Goal: Check status: Check status

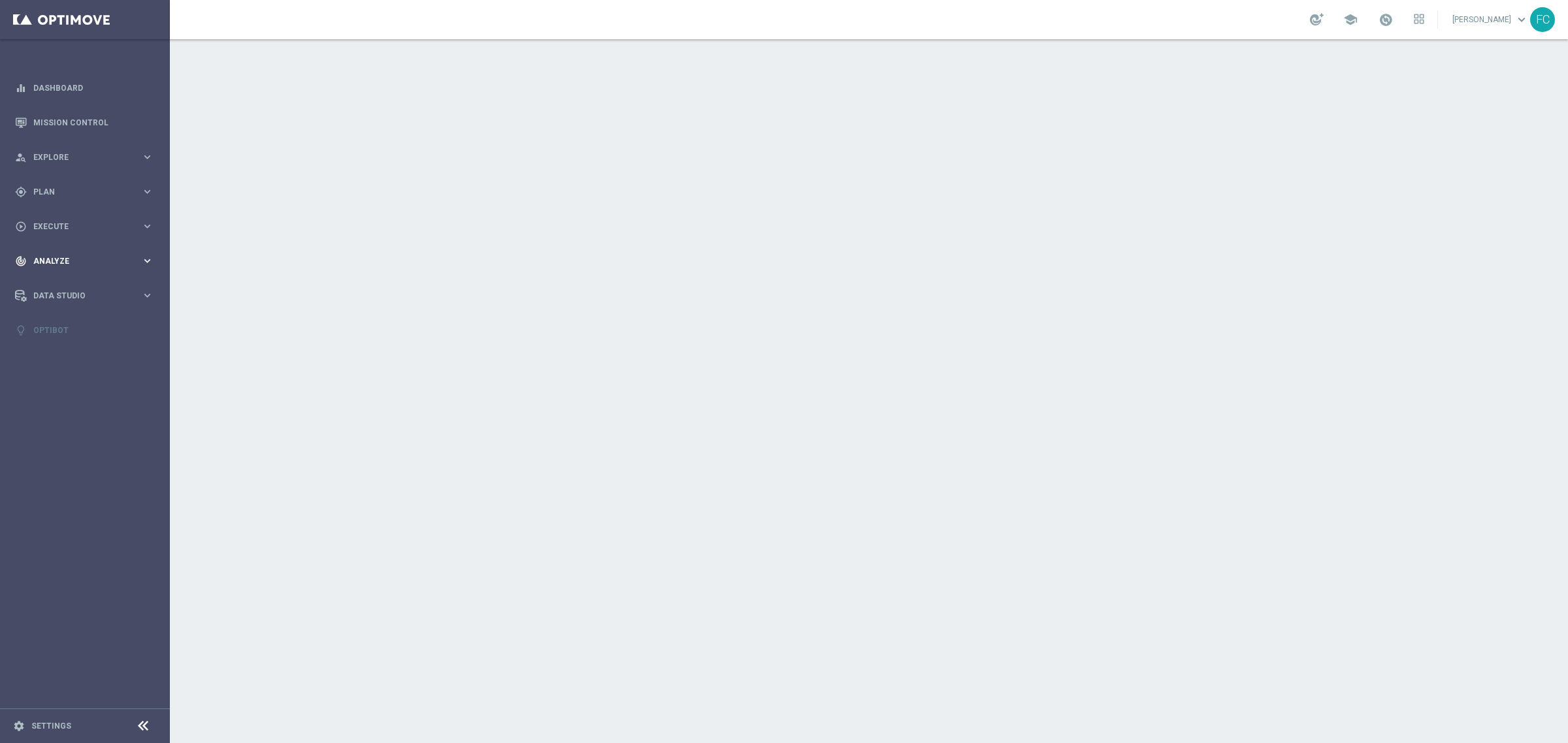
click at [92, 261] on span "Analyze" at bounding box center [87, 262] width 108 height 8
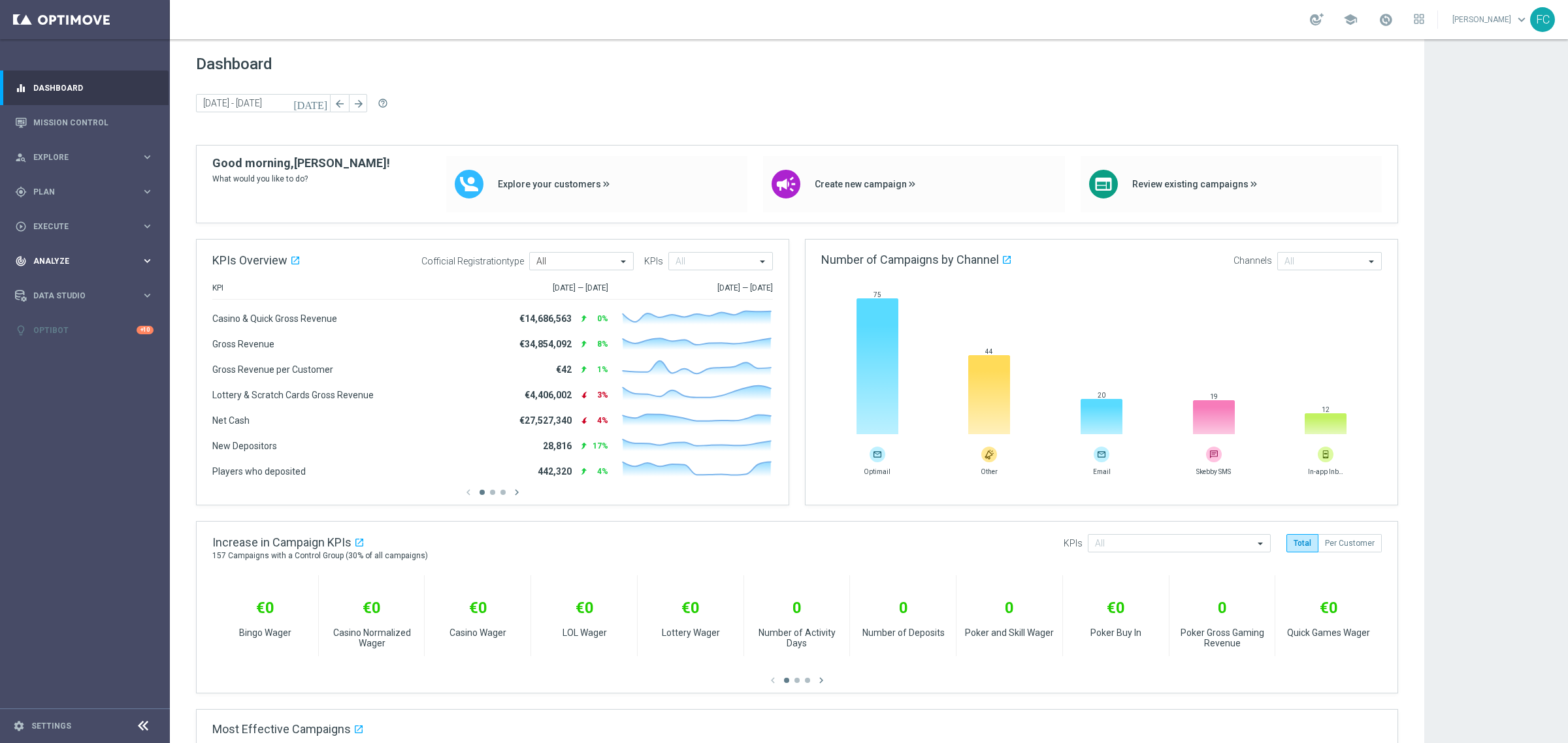
click at [149, 257] on icon "keyboard_arrow_right" at bounding box center [147, 261] width 13 height 13
click at [77, 283] on link "Customer 360" at bounding box center [85, 288] width 102 height 11
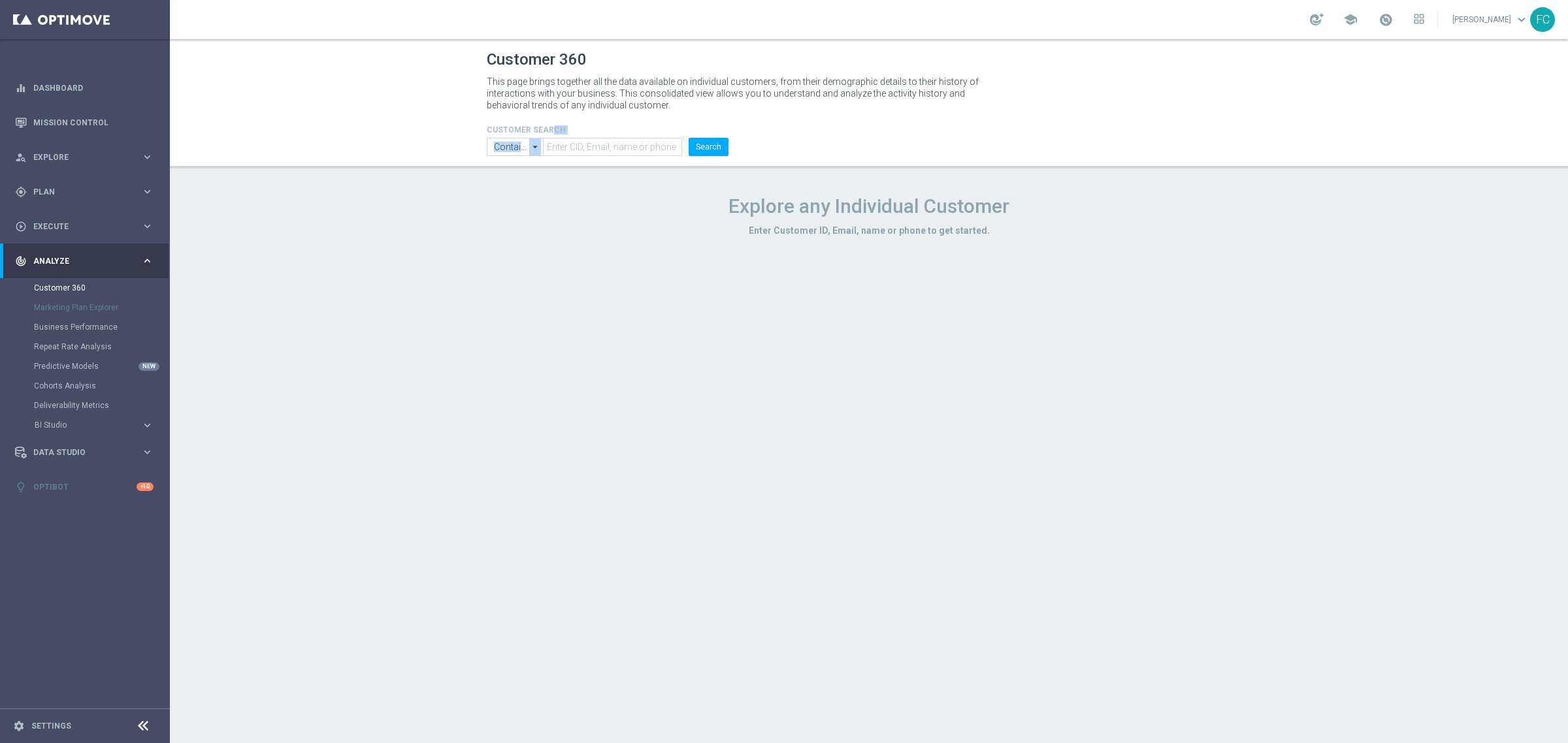
click at [602, 155] on header "Customer 360 This page brings together all the data available on individual cus…" at bounding box center [869, 104] width 1398 height 129
click at [599, 147] on input "text" at bounding box center [612, 146] width 139 height 18
paste input "5141098"
type input "5141098"
click at [721, 145] on button "Search" at bounding box center [709, 146] width 40 height 18
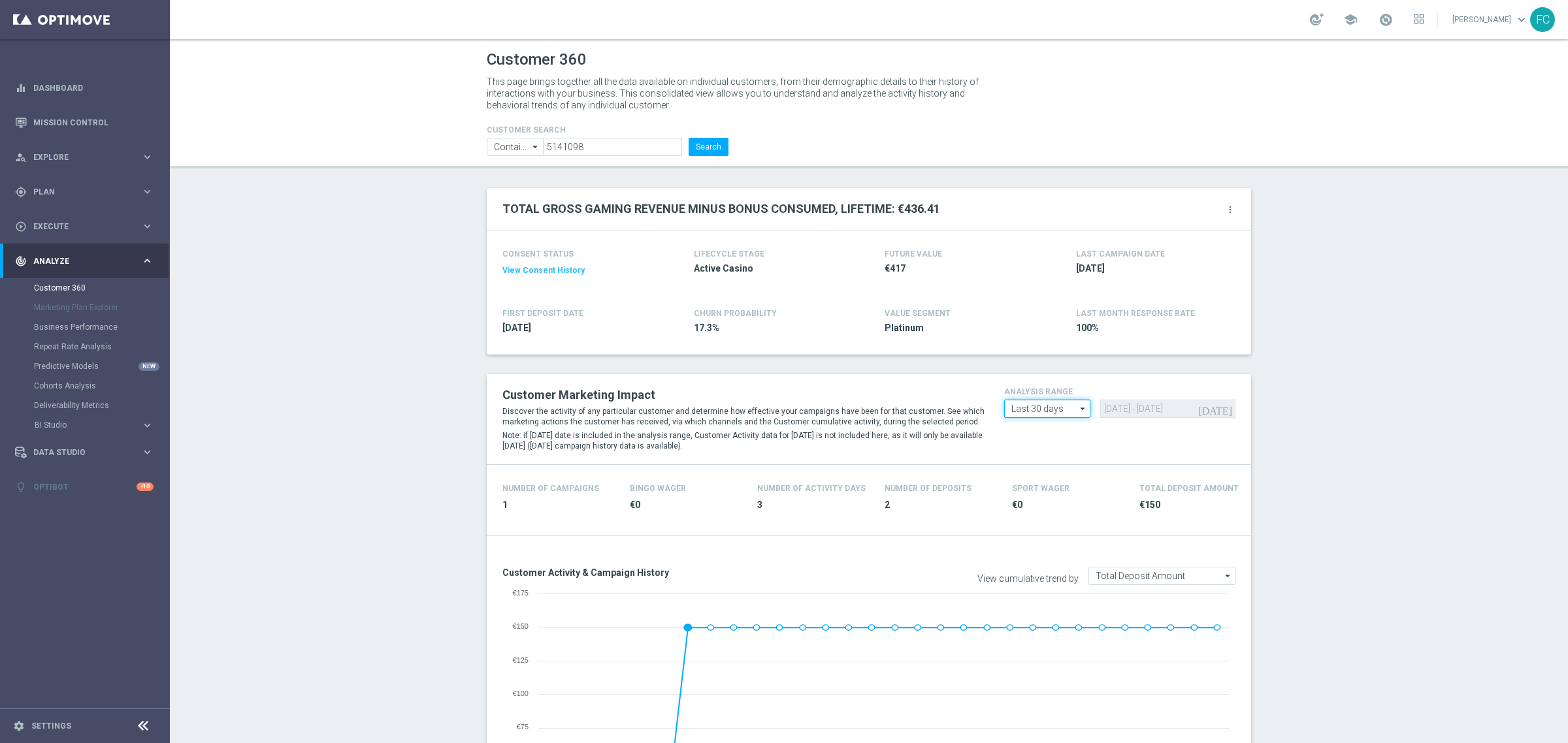
click at [1070, 409] on input "Last 30 days" at bounding box center [1047, 408] width 86 height 18
click at [1049, 477] on div "Custom" at bounding box center [1048, 487] width 87 height 19
type input "Custom"
drag, startPoint x: 1210, startPoint y: 407, endPoint x: 605, endPoint y: 350, distance: 607.7
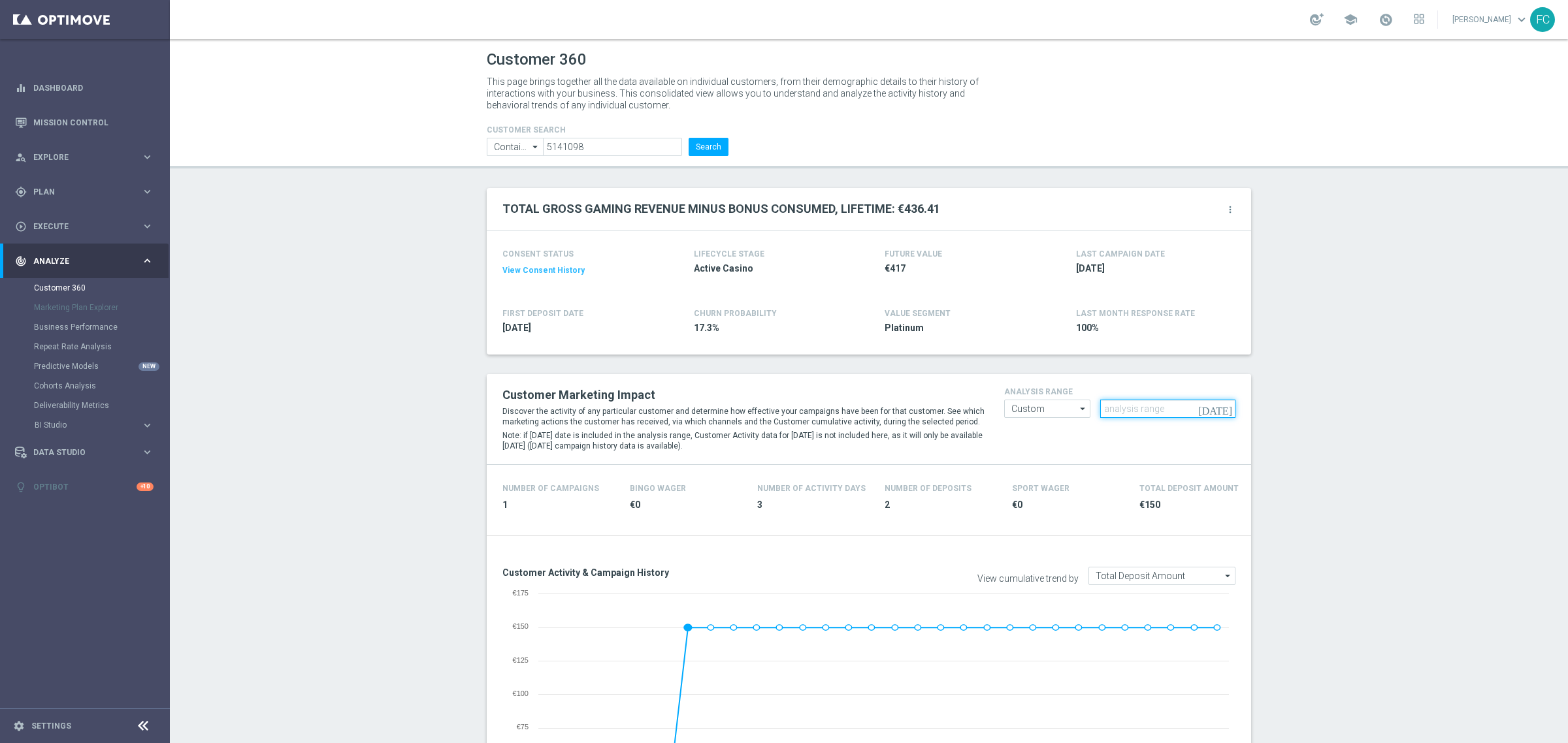
paste input "01 Jan 2024 - 30 Mar 2024"
type input "01 Jan 2024 - 30 Mar 2024"
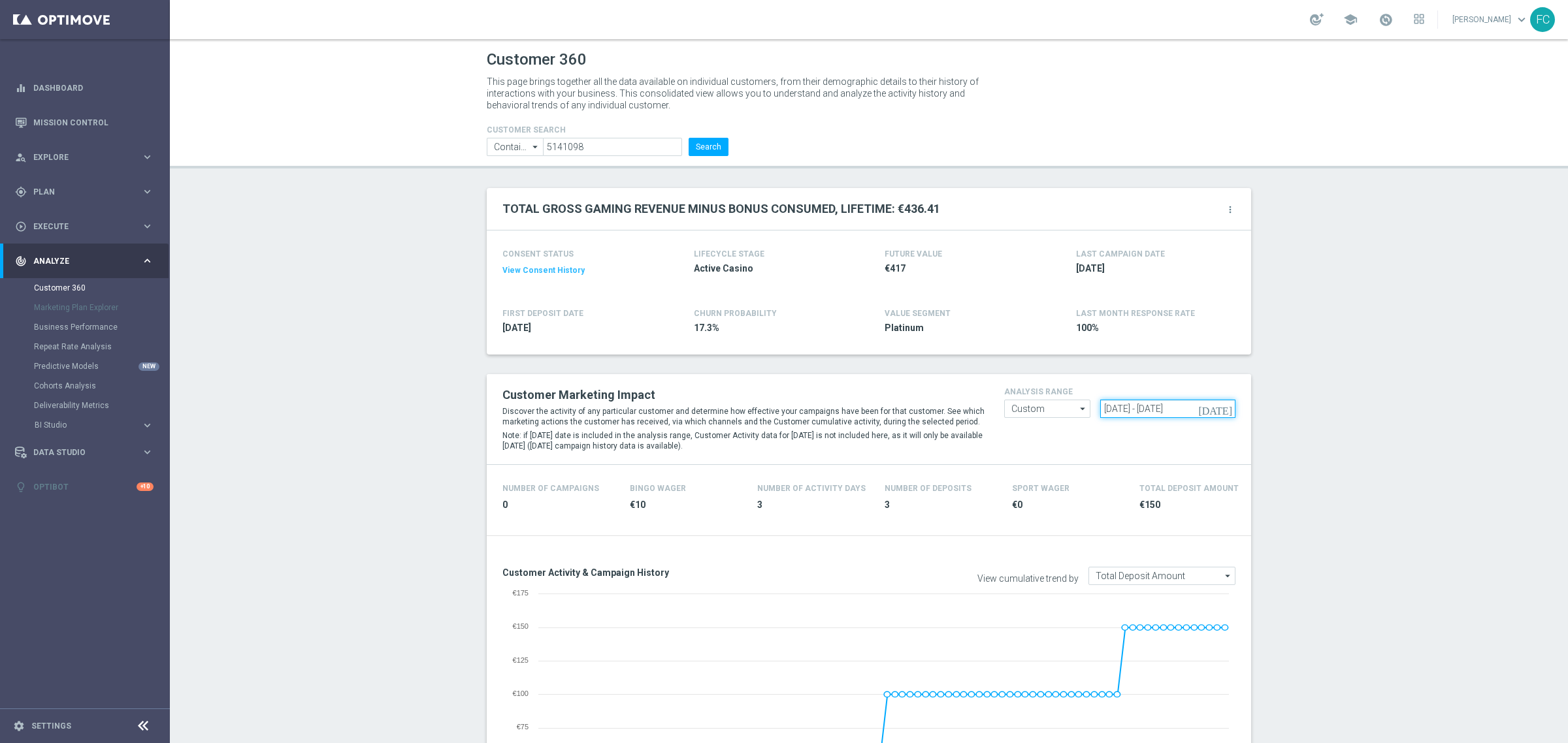
drag, startPoint x: 1210, startPoint y: 407, endPoint x: 676, endPoint y: 356, distance: 536.4
click at [723, 389] on div "Customer Marketing Impact Discover the activity of any particular customer and …" at bounding box center [869, 419] width 753 height 71
paste input "31 Mar 2024 - 28 Jun 2024"
type input "31 Mar 2024 - 28 Jun 2024"
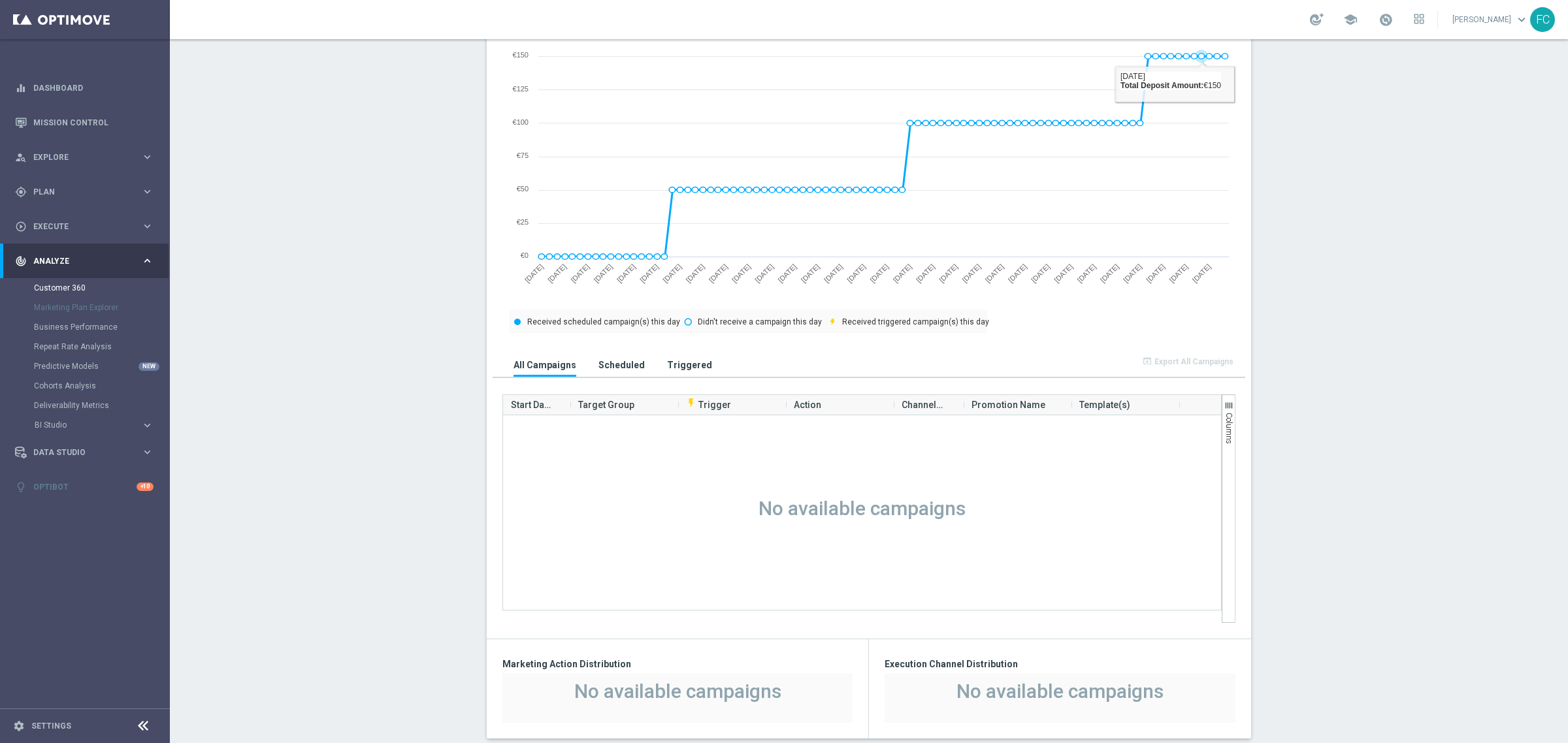
scroll to position [245, 0]
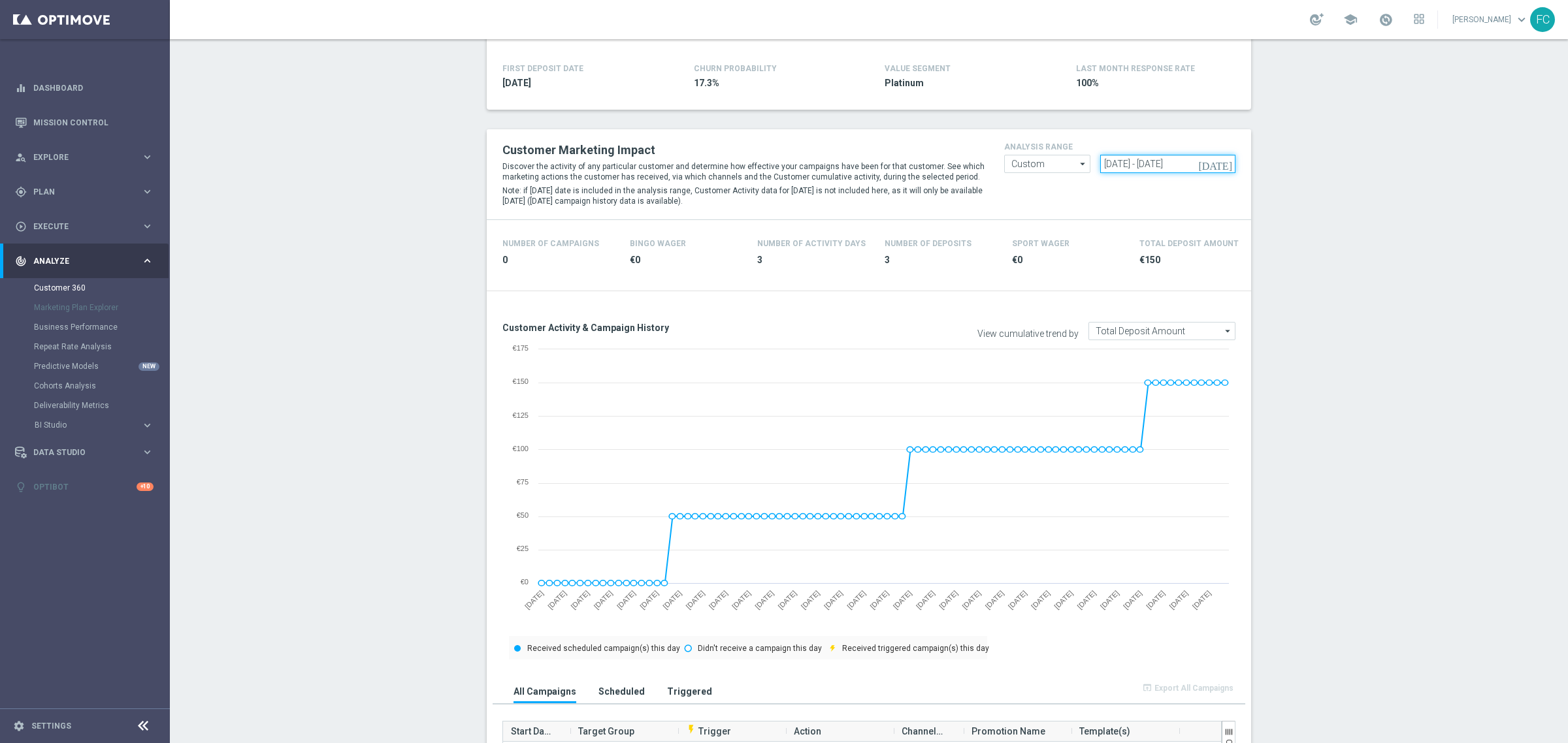
drag, startPoint x: 1213, startPoint y: 162, endPoint x: 947, endPoint y: 155, distance: 266.1
click at [951, 158] on div "Customer Marketing Impact Discover the activity of any particular customer and …" at bounding box center [869, 174] width 753 height 71
paste input "31 Mar 2024 - 28 Jun 2024"
type input "31 Mar 2024 - 28 Jun 2024"
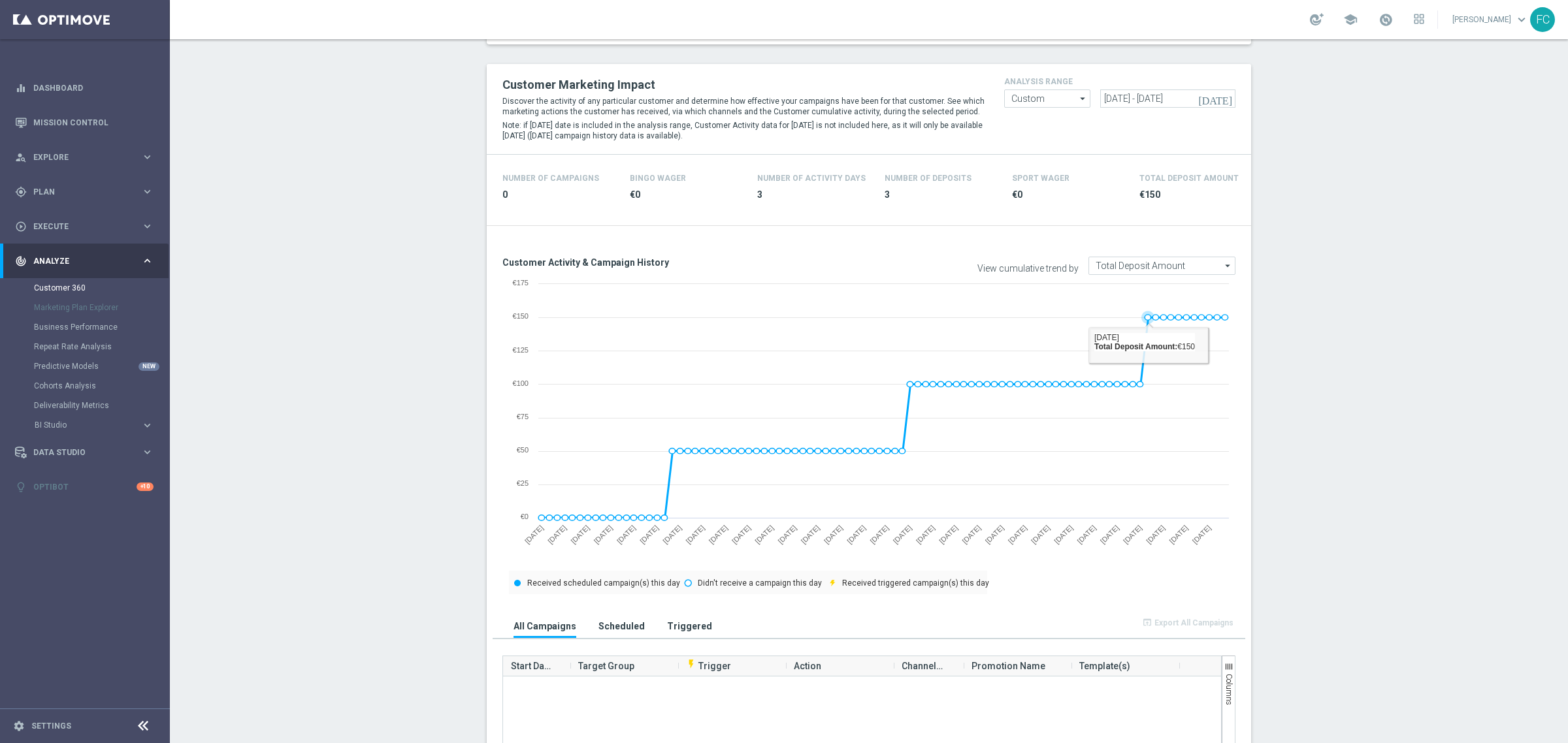
scroll to position [163, 0]
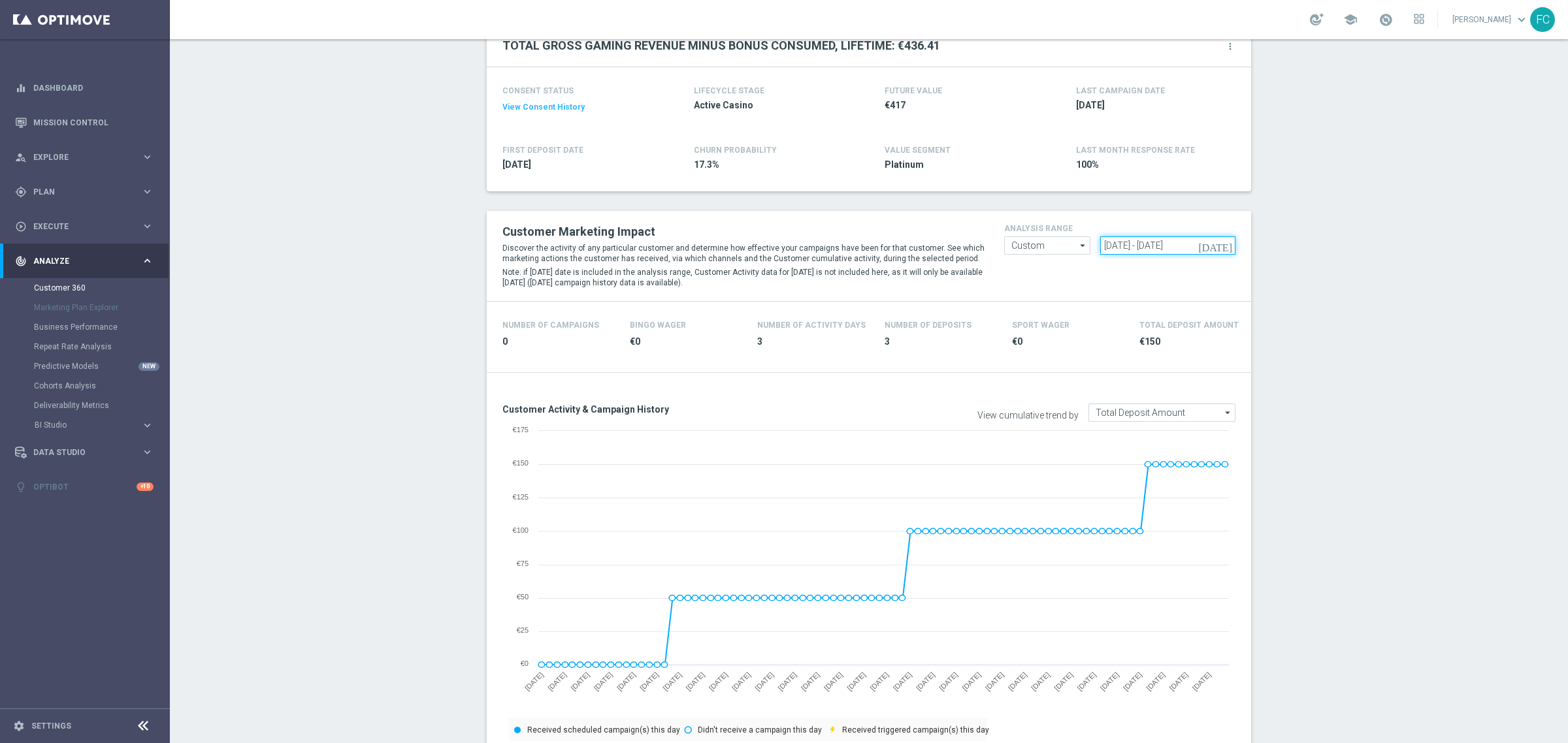
drag, startPoint x: 1210, startPoint y: 240, endPoint x: 931, endPoint y: 243, distance: 279.0
click at [930, 246] on div "Customer Marketing Impact Discover the activity of any particular customer and …" at bounding box center [869, 256] width 753 height 71
paste input "27 Sep 2024 - 25 Dec 2024"
type input "27 Sep 2024 - 25 Dec 2024"
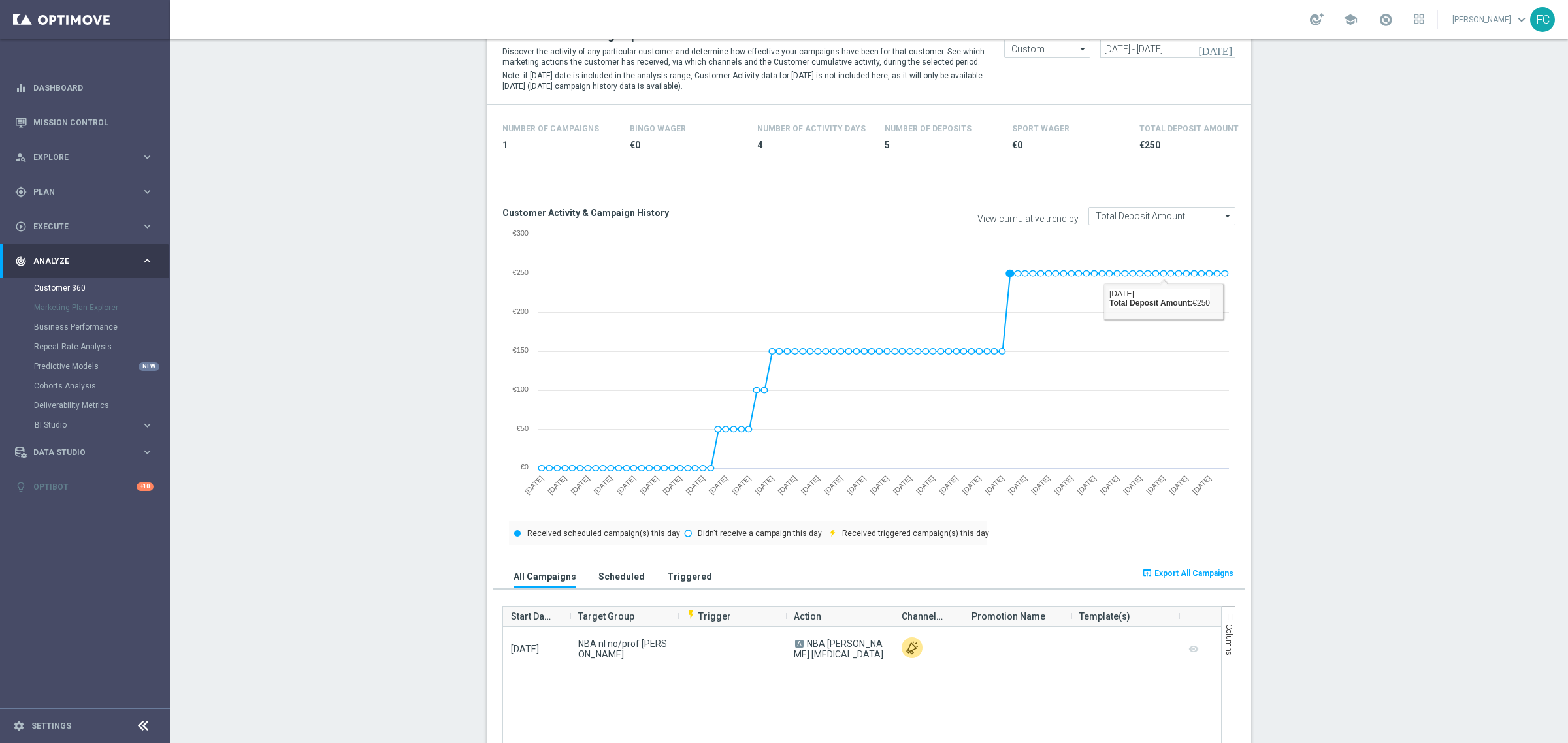
scroll to position [245, 0]
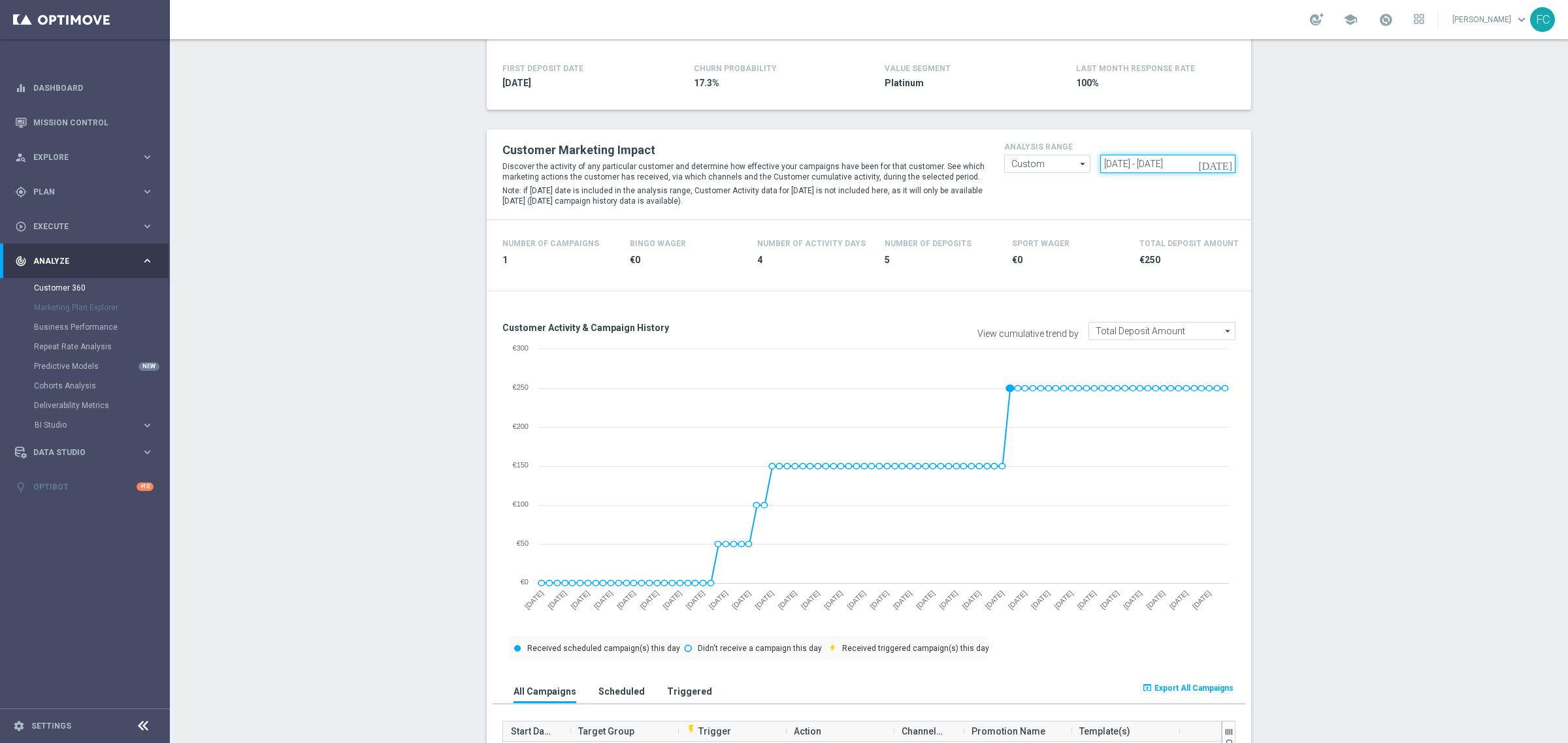
drag, startPoint x: 1211, startPoint y: 166, endPoint x: 707, endPoint y: 171, distance: 504.0
click at [724, 172] on div "Customer Marketing Impact Discover the activity of any particular customer and …" at bounding box center [869, 174] width 753 height 71
paste input "26 Dec 2024 - 25 Mar 2025"
type input "26 Dec 2024 - 25 Mar 2025"
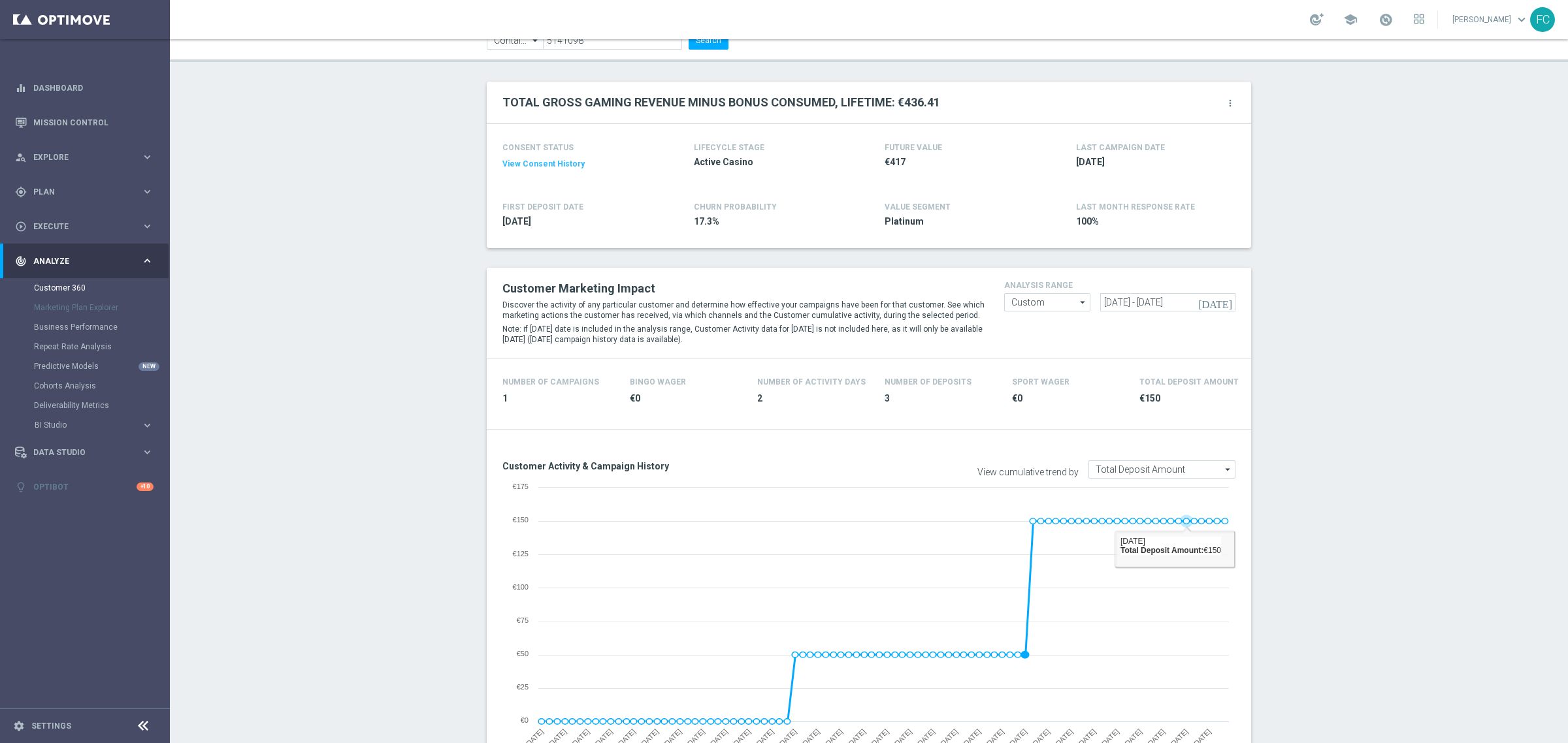
scroll to position [82, 0]
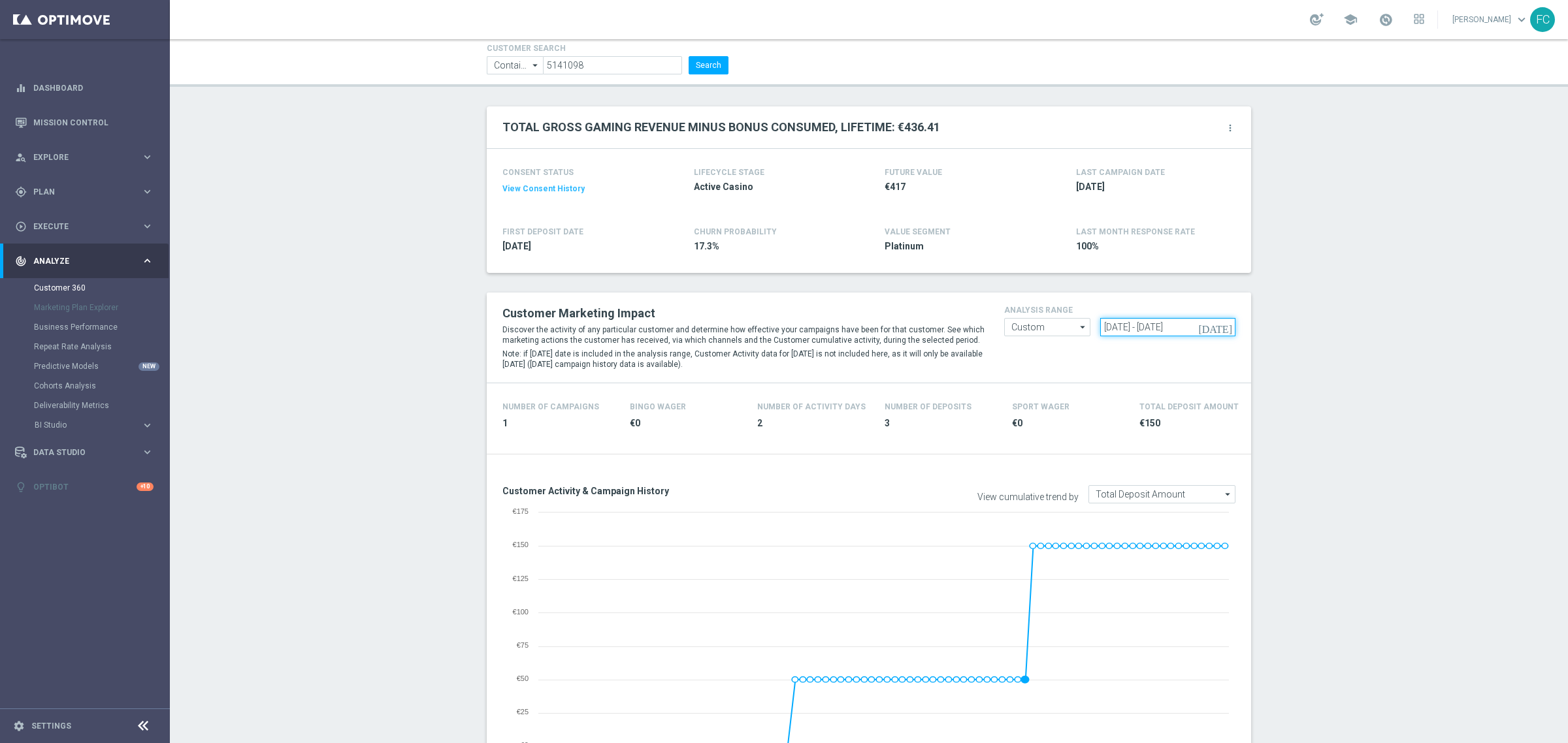
drag, startPoint x: 1197, startPoint y: 327, endPoint x: 887, endPoint y: 312, distance: 310.4
click at [899, 324] on div "Customer Marketing Impact Discover the activity of any particular customer and …" at bounding box center [869, 338] width 753 height 71
paste input "26 Mar 2025 - 23 Jun 2025"
type input "26 Mar 2025 - 23 Jun 2025"
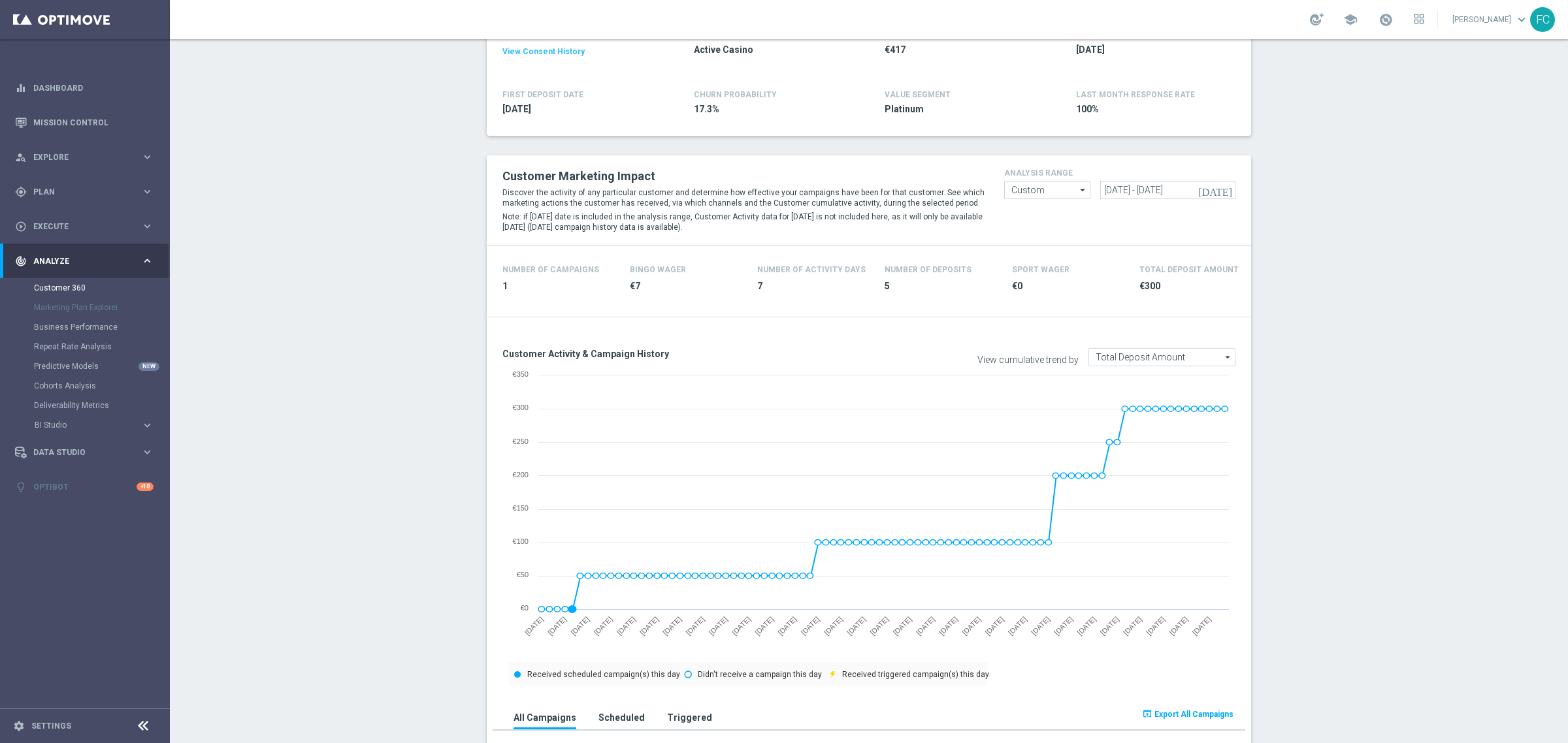
scroll to position [82, 0]
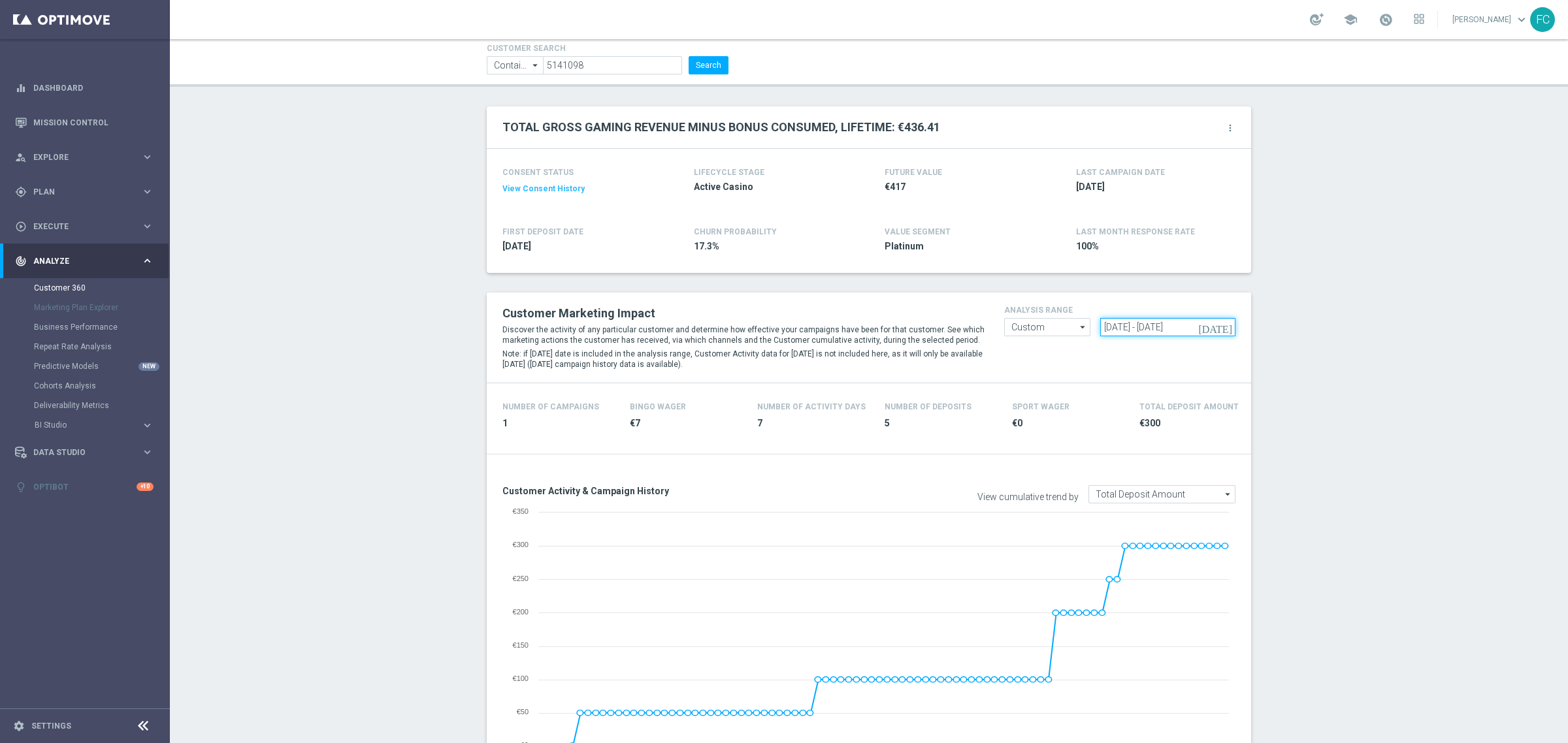
drag, startPoint x: 1212, startPoint y: 326, endPoint x: 1010, endPoint y: 341, distance: 202.6
click at [1007, 344] on div "Customer Marketing Impact Discover the activity of any particular customer and …" at bounding box center [869, 338] width 753 height 71
paste input "24 Jun 2025 - 30 Jun 2025"
type input "24 Jun 2025 - 30 Jun 2025"
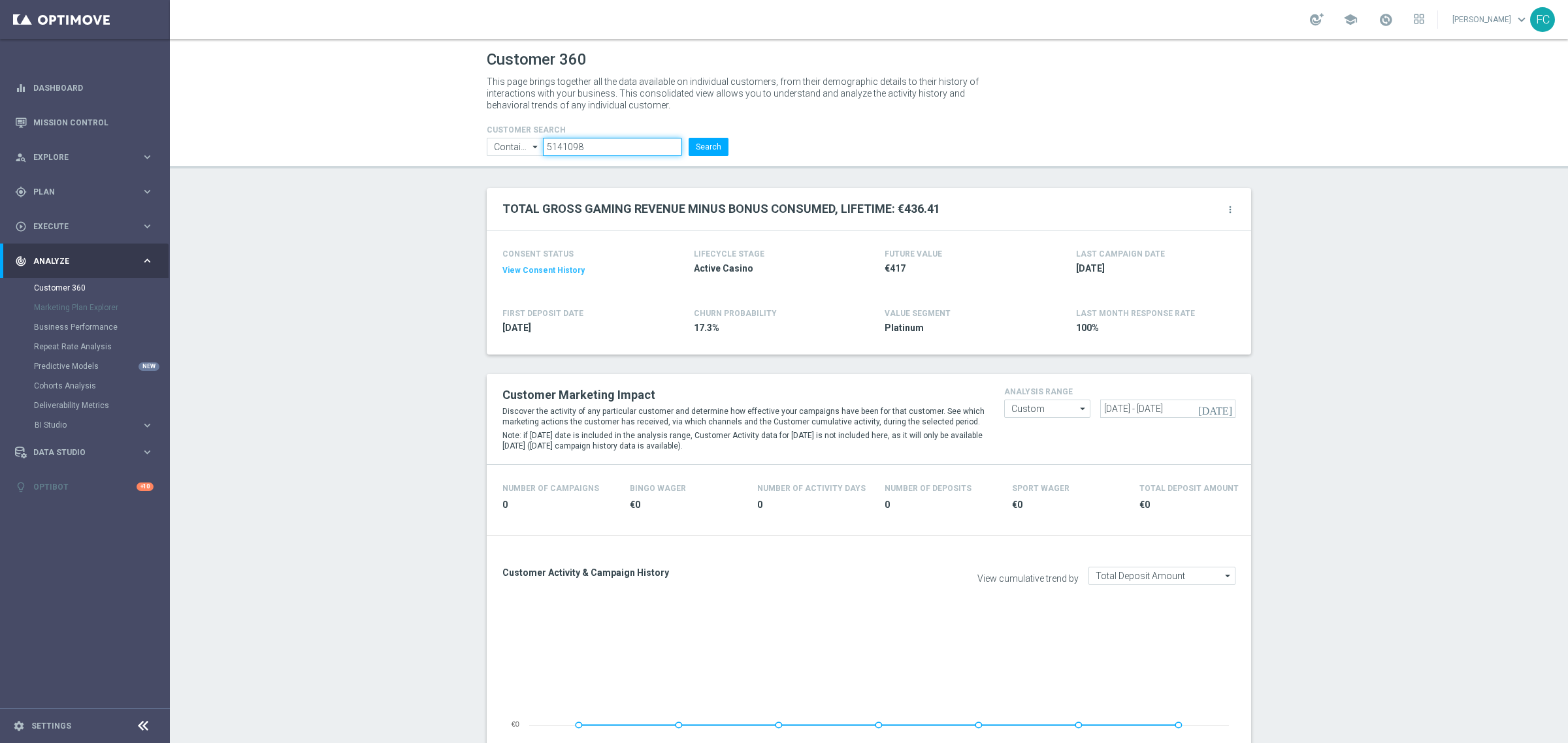
drag, startPoint x: 605, startPoint y: 147, endPoint x: 396, endPoint y: 150, distance: 209.0
click at [409, 149] on header "Customer 360 This page brings together all the data available on individual cus…" at bounding box center [869, 104] width 1398 height 129
paste input "3209910"
type input "3209910"
click at [689, 138] on button "Search" at bounding box center [709, 146] width 40 height 18
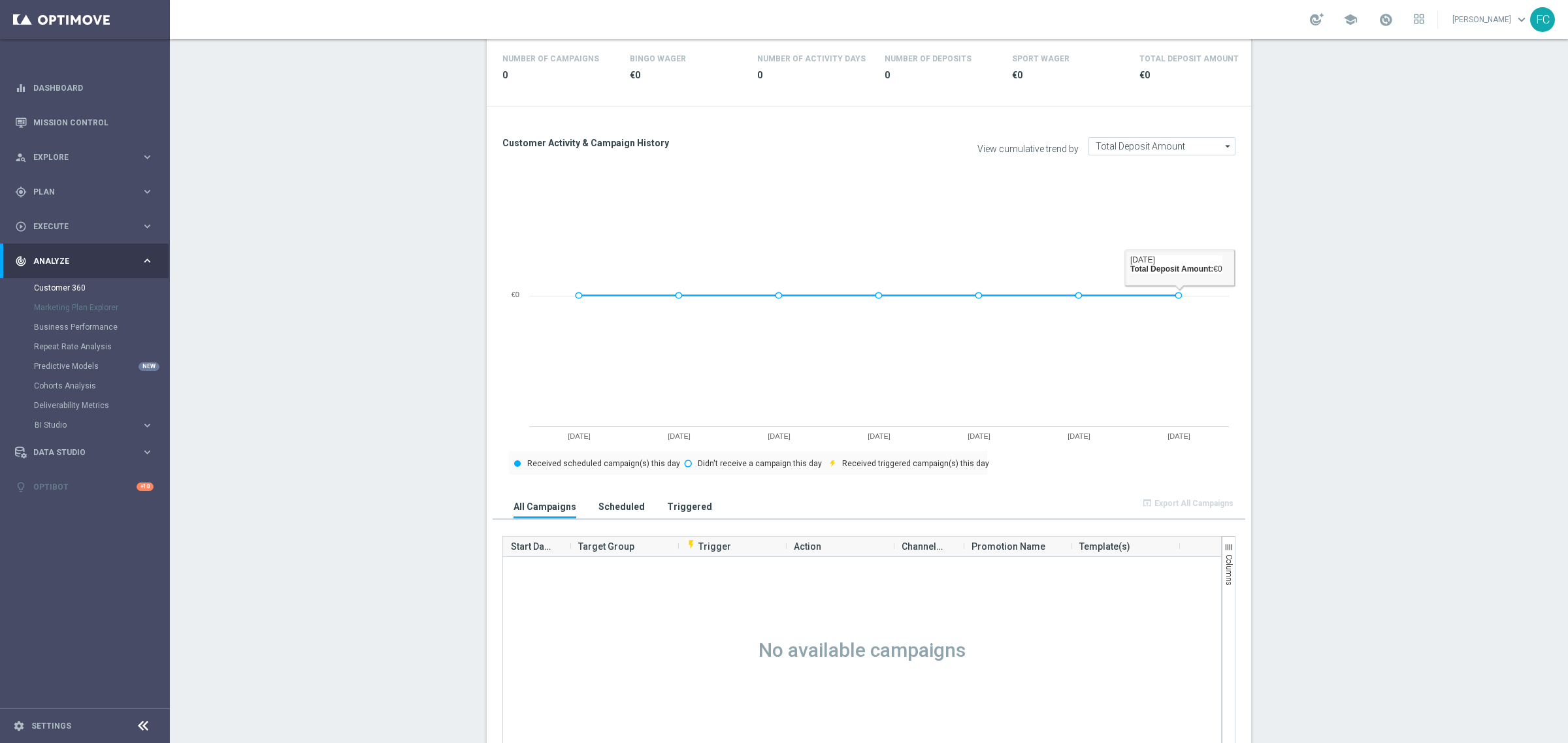
scroll to position [245, 0]
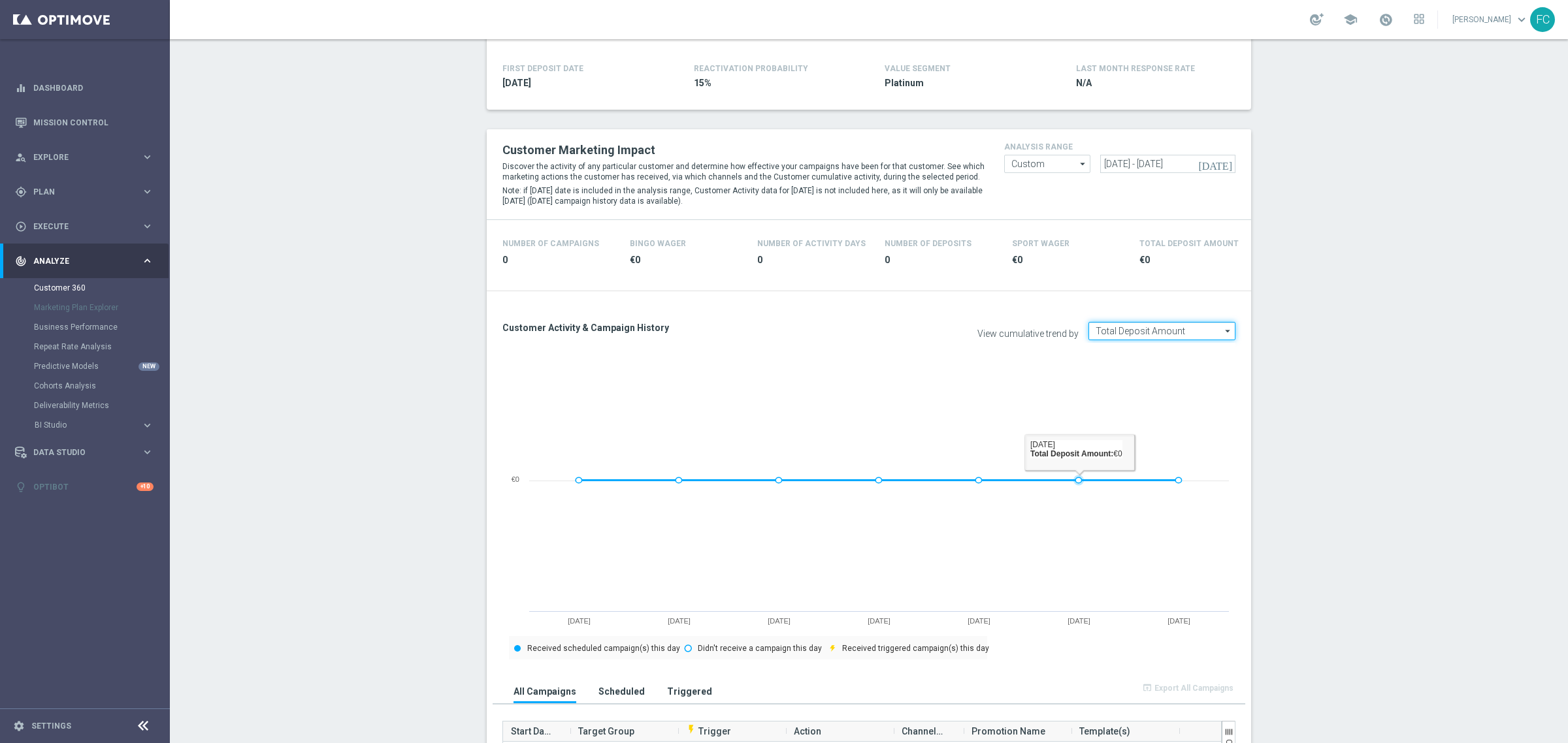
click at [1112, 340] on input "Total Deposit Amount" at bounding box center [1162, 331] width 147 height 18
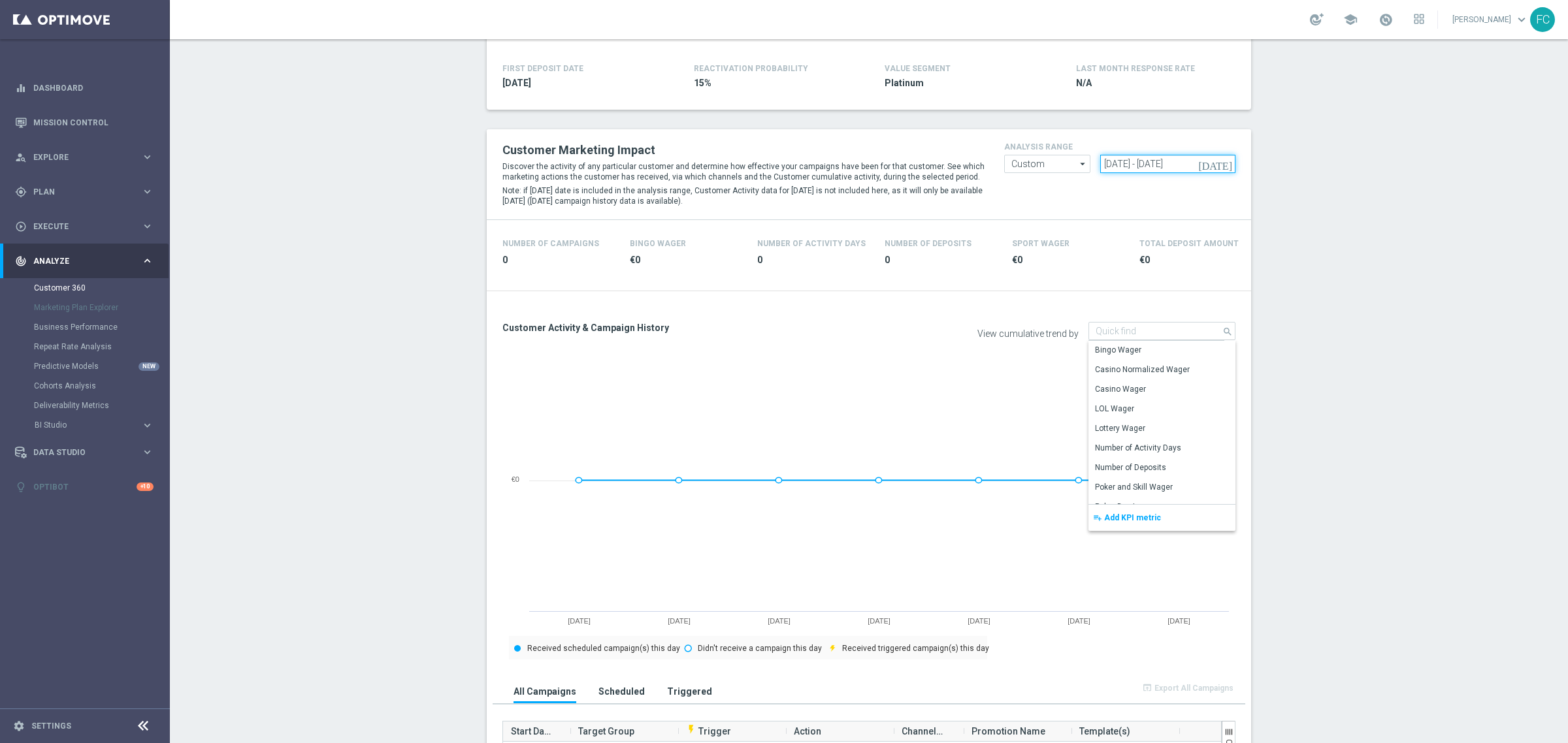
drag, startPoint x: 1206, startPoint y: 163, endPoint x: 675, endPoint y: 189, distance: 531.6
click at [695, 188] on div "Customer Marketing Impact Discover the activity of any particular customer and …" at bounding box center [869, 174] width 753 height 71
type input "Total Deposit Amount"
paste input "01 Jan 2024 - 30 Mar 2024"
type input "01 Jan 2024 - 30 Mar 2024"
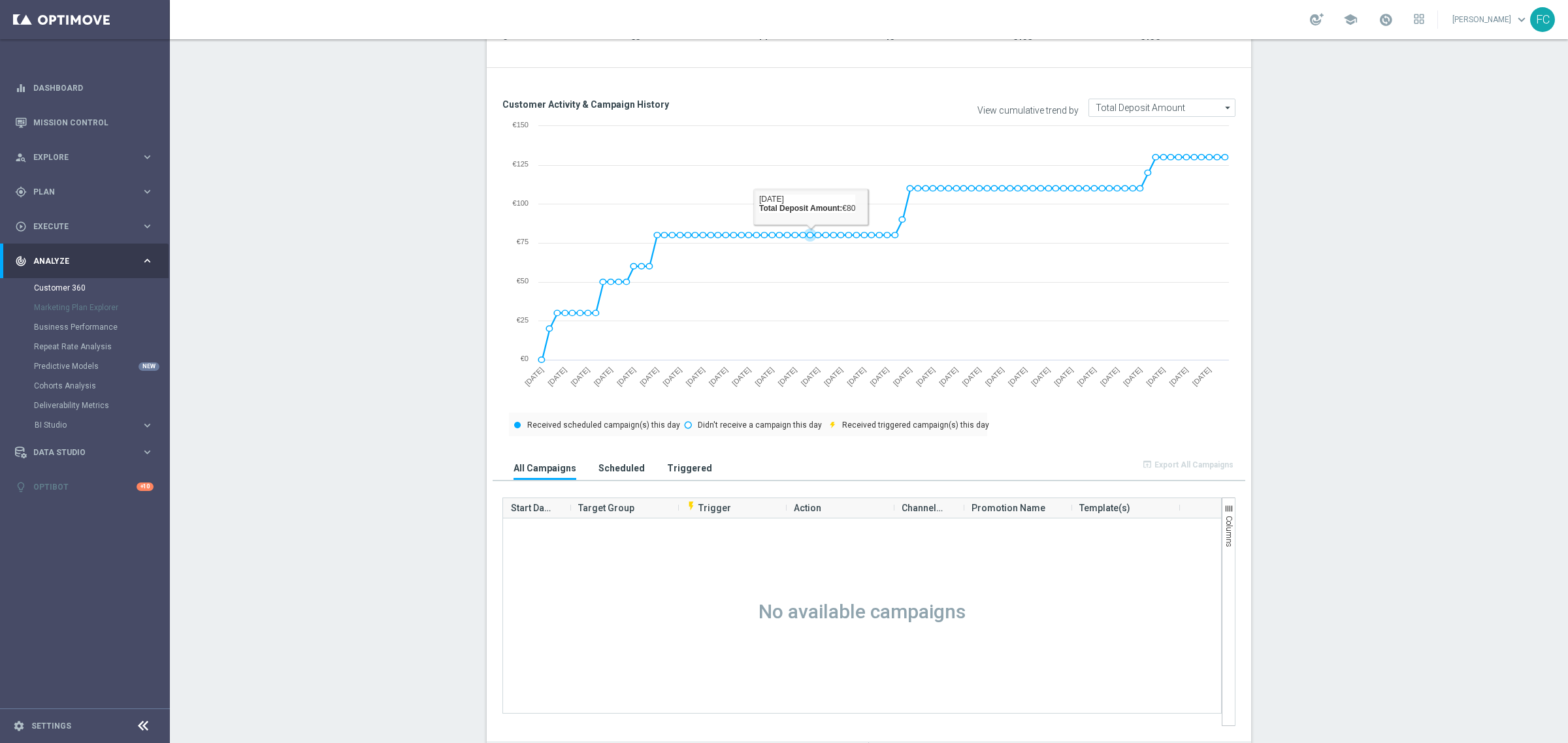
scroll to position [245, 0]
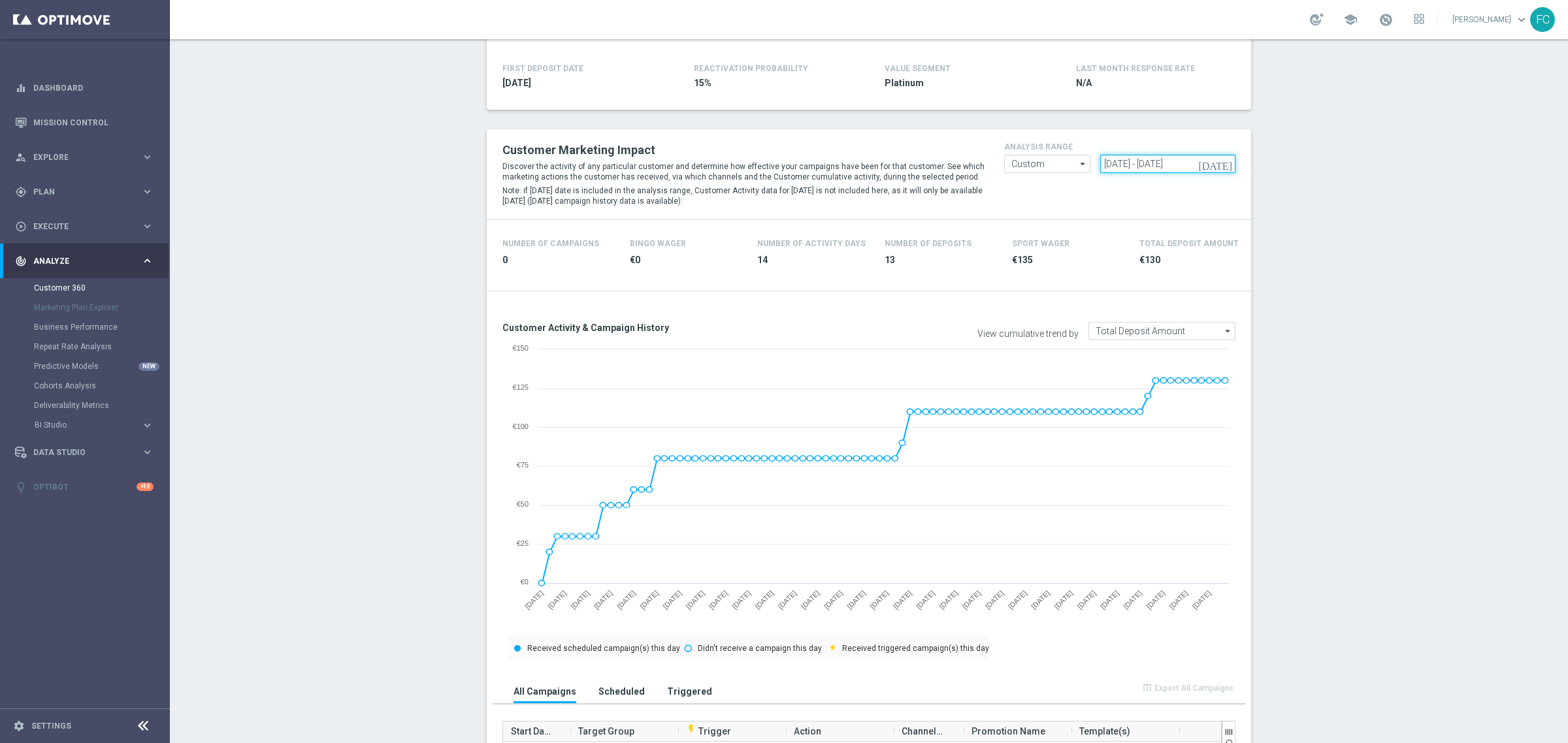
drag, startPoint x: 1210, startPoint y: 164, endPoint x: 775, endPoint y: 152, distance: 435.2
click at [783, 155] on div "Customer Marketing Impact Discover the activity of any particular customer and …" at bounding box center [869, 174] width 753 height 71
paste input "31 Mar 2024 - 28 Jun 2024"
type input "31 Mar 2024 - 28 Jun 2024"
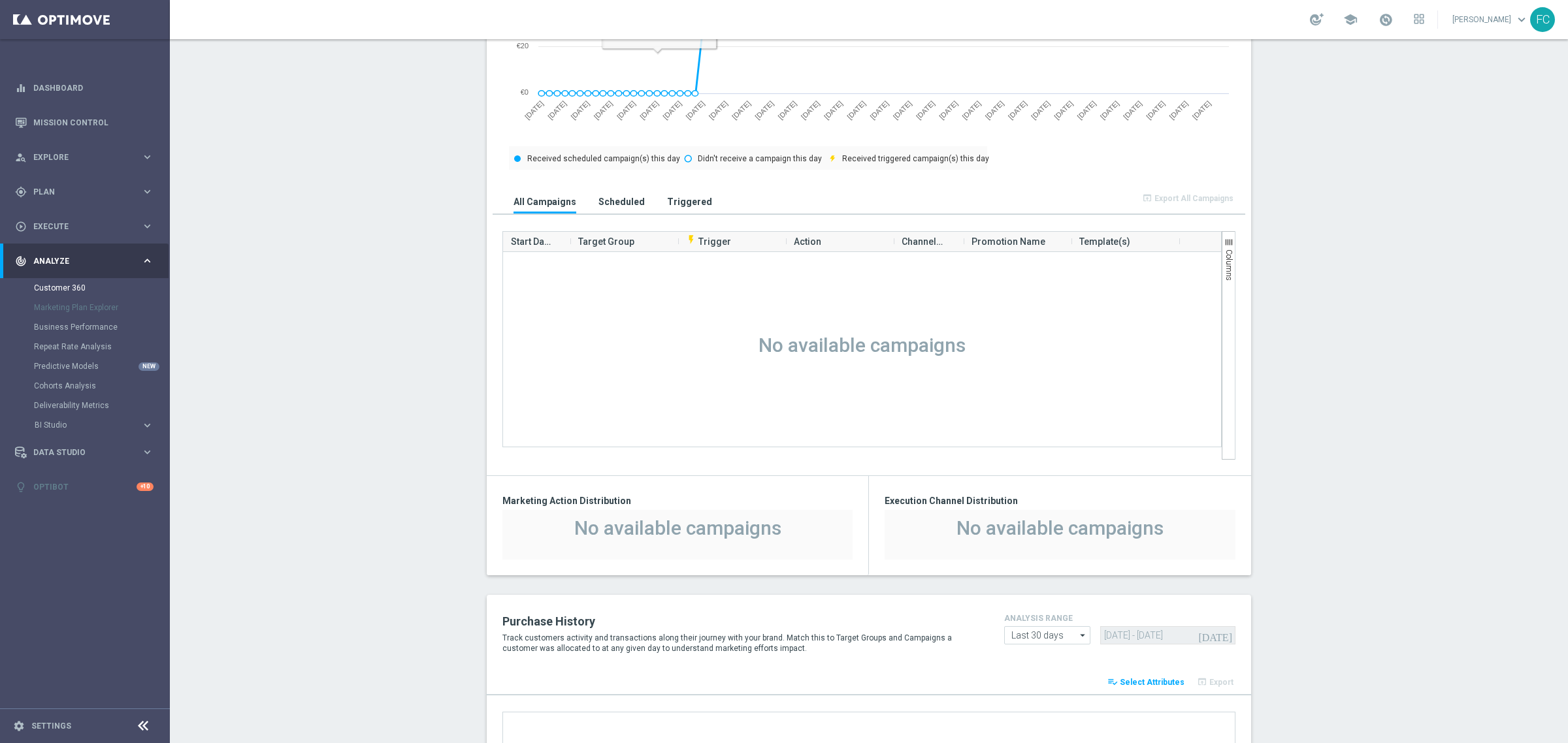
scroll to position [245, 0]
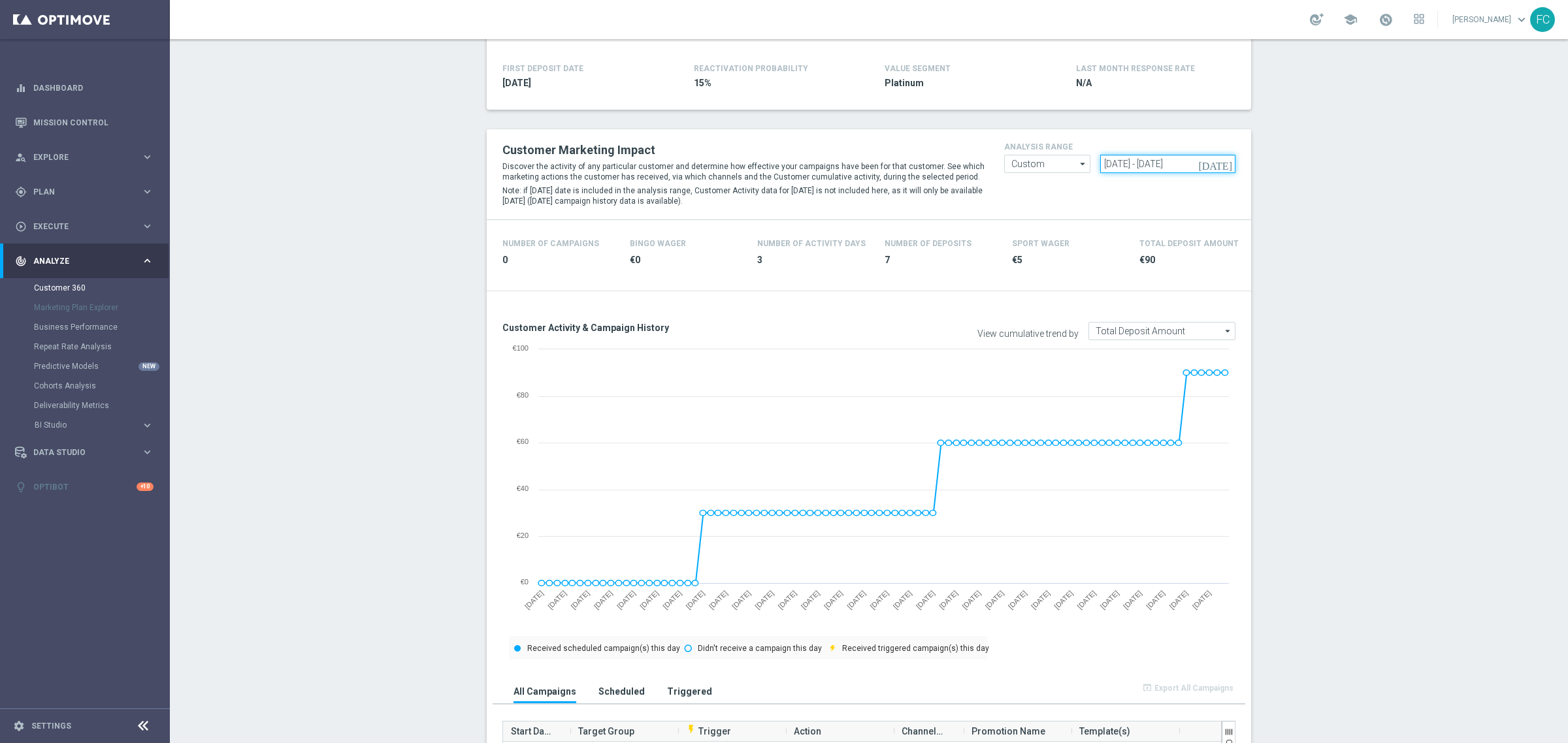
drag, startPoint x: 1213, startPoint y: 161, endPoint x: 813, endPoint y: 147, distance: 400.2
click at [829, 154] on div "Customer Marketing Impact Discover the activity of any particular customer and …" at bounding box center [869, 174] width 753 height 71
paste input "29 Jun 2024 - 26 Sep 2024"
type input "29 Jun 2024 - 26 Sep 2024"
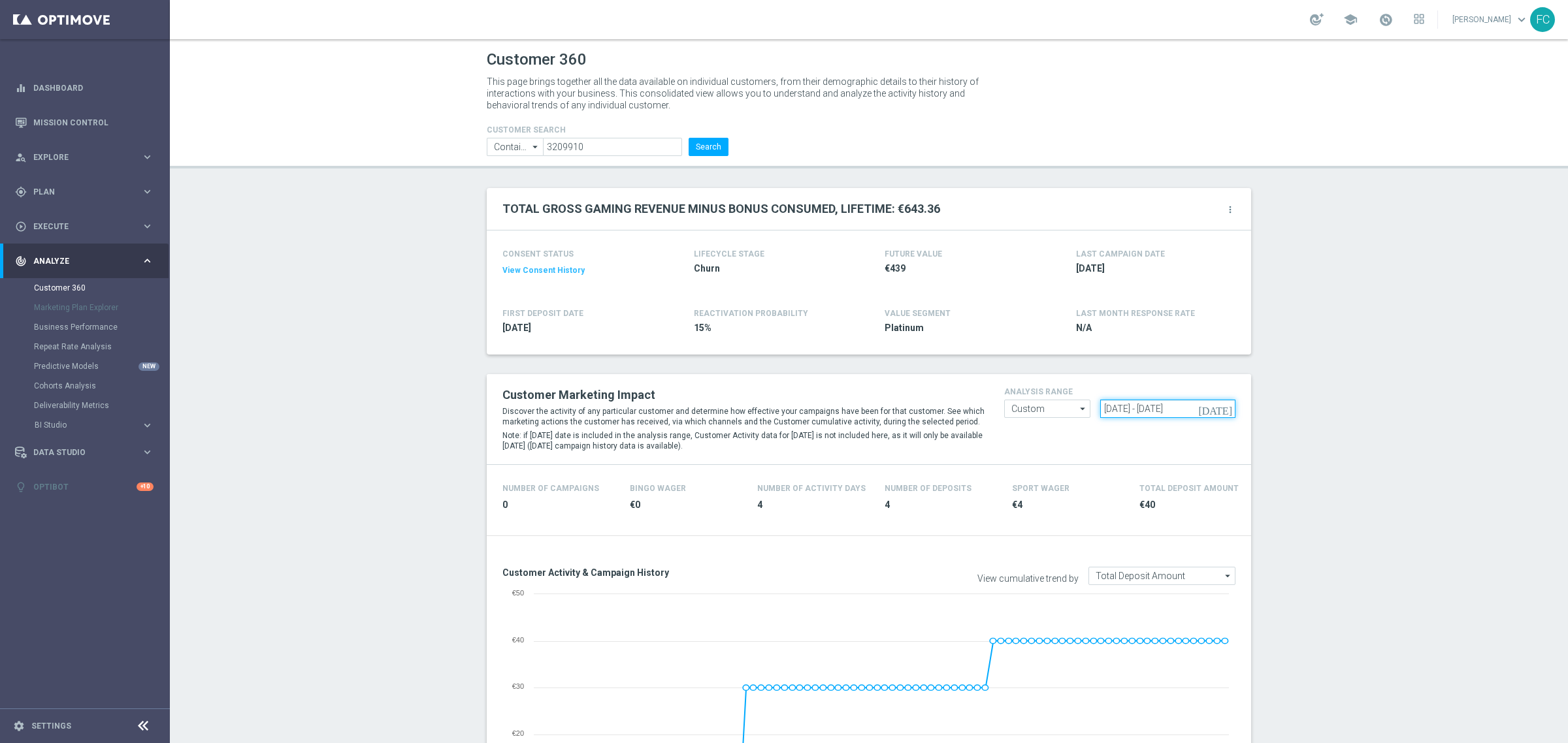
drag, startPoint x: 1210, startPoint y: 409, endPoint x: 952, endPoint y: 393, distance: 258.5
click at [955, 394] on div "Customer Marketing Impact Discover the activity of any particular customer and …" at bounding box center [869, 419] width 753 height 71
paste input "27 Sep 2024 - 25 Dec 2024"
type input "27 Sep 2024 - 25 Dec 2024"
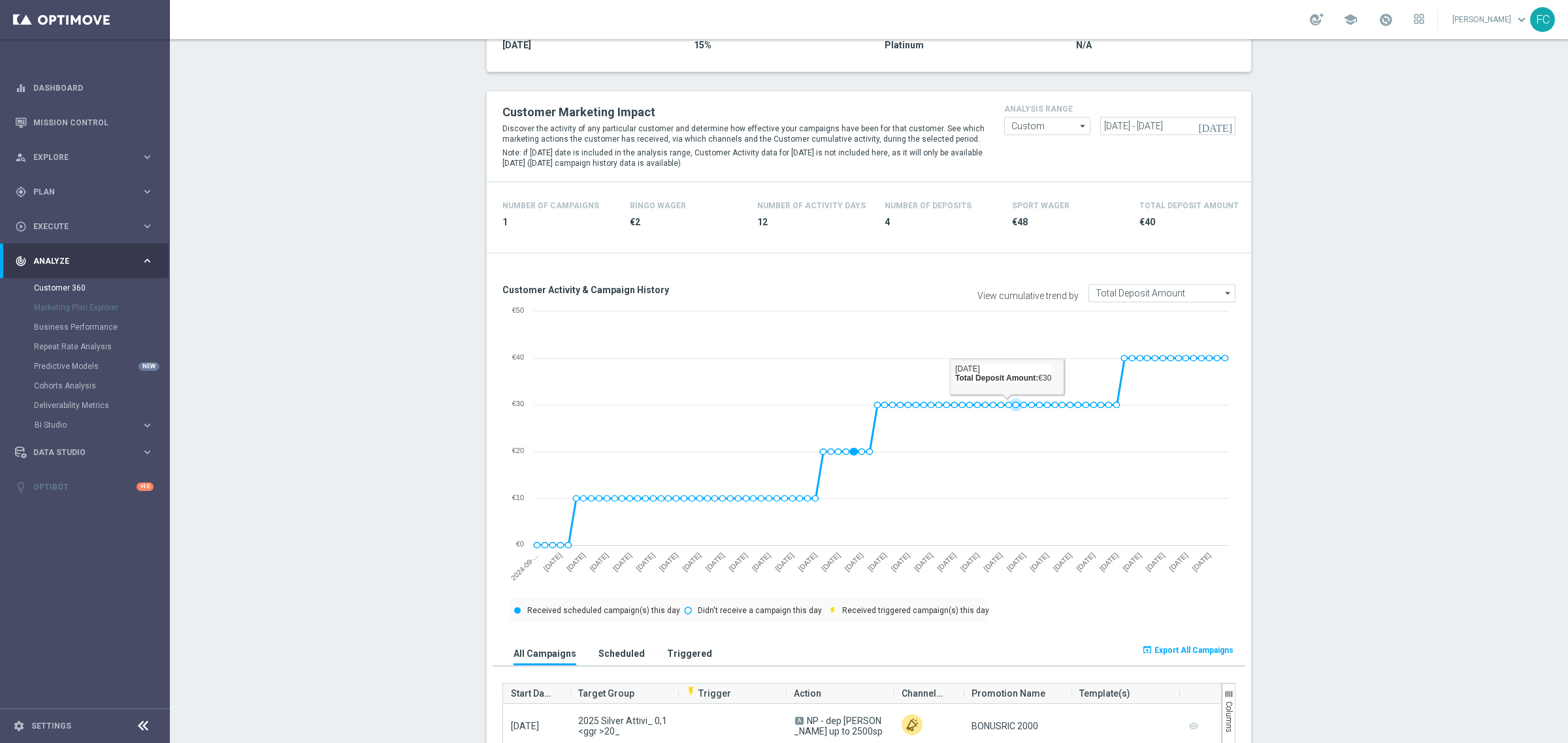
scroll to position [82, 0]
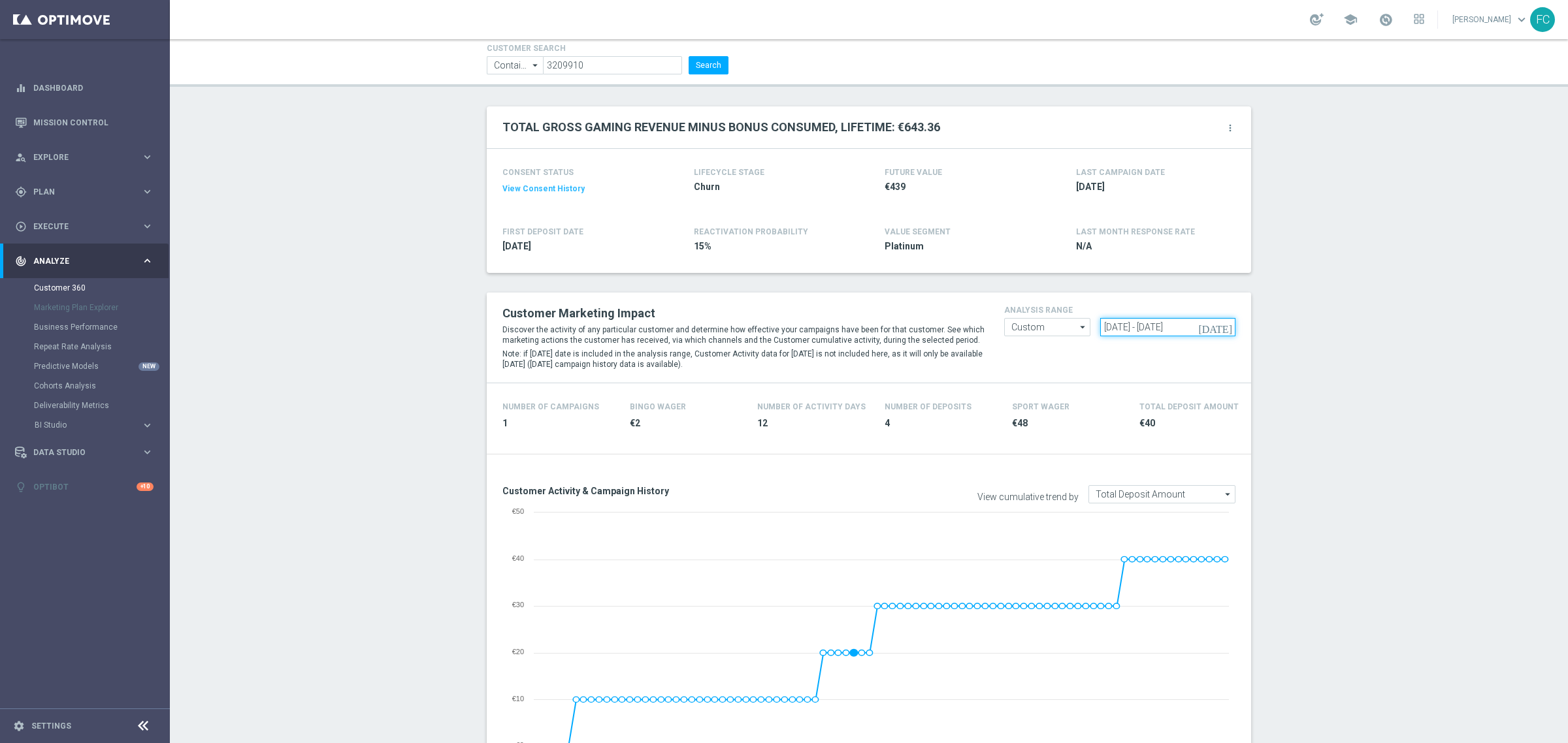
drag, startPoint x: 1206, startPoint y: 327, endPoint x: 782, endPoint y: 312, distance: 424.3
click at [818, 327] on div "Customer Marketing Impact Discover the activity of any particular customer and …" at bounding box center [869, 338] width 753 height 71
paste input "26 Dec 2024 - 25 Mar 2025"
type input "26 Dec 2024 - 25 Mar 2025"
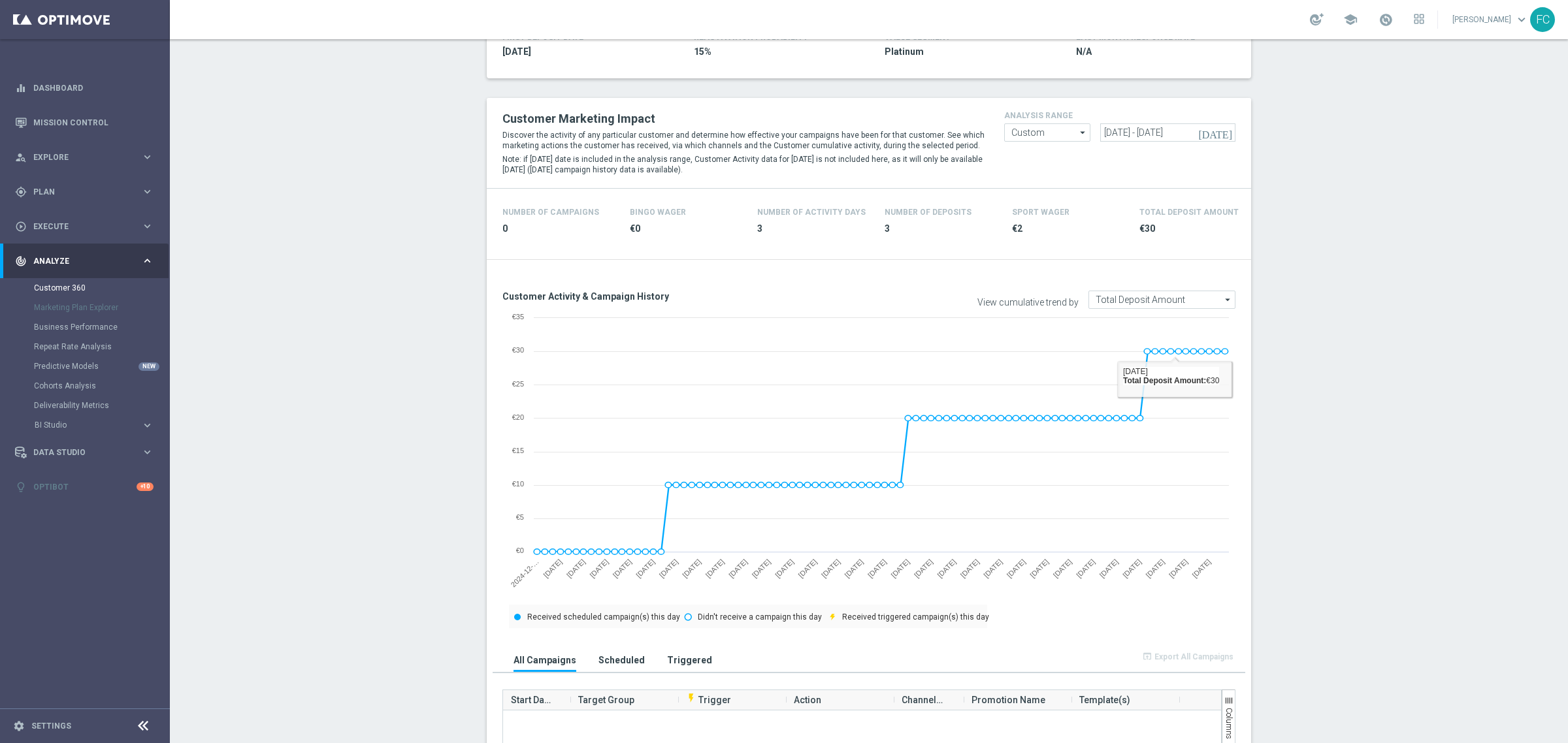
scroll to position [82, 0]
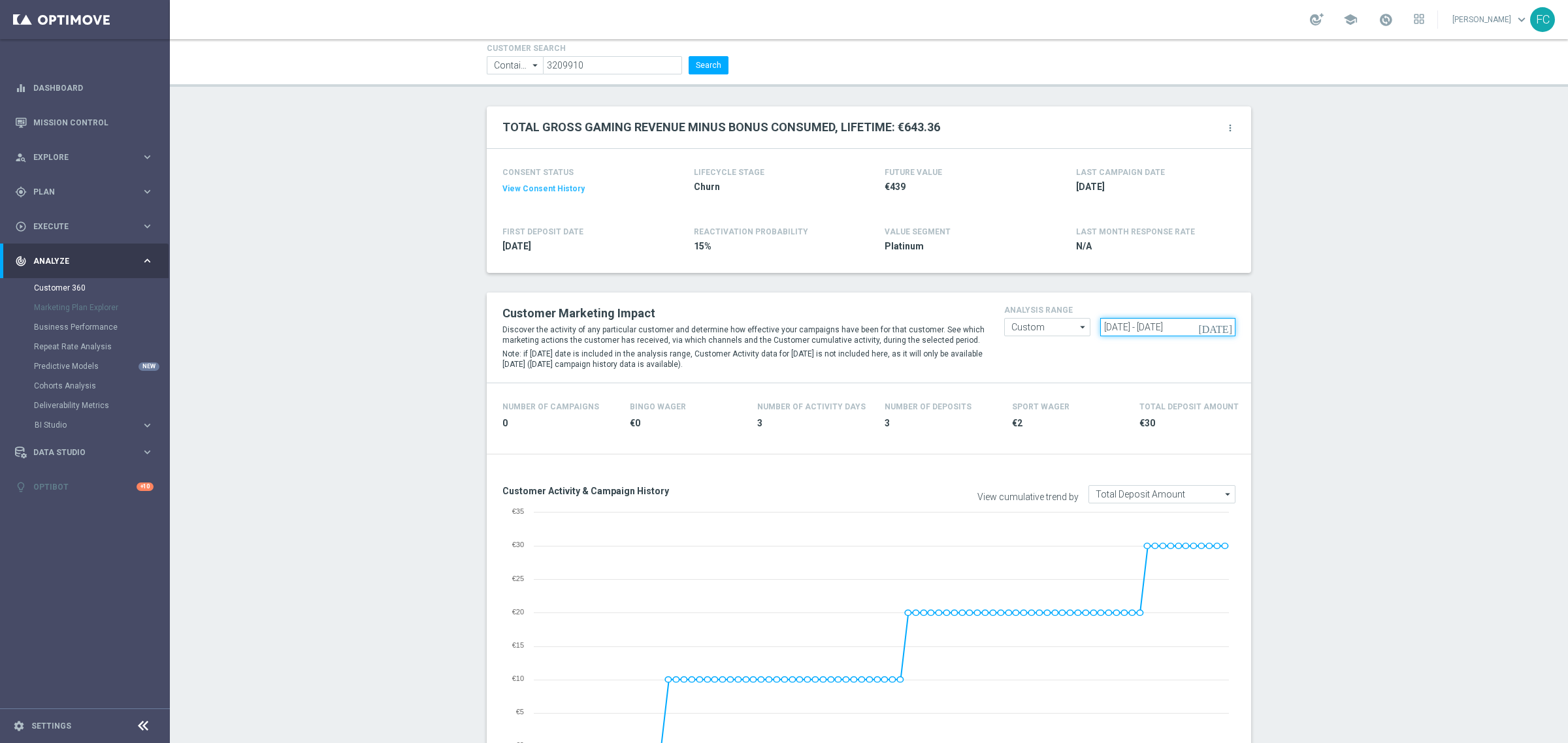
drag, startPoint x: 1208, startPoint y: 330, endPoint x: 901, endPoint y: 298, distance: 308.7
click at [945, 314] on div "Customer Marketing Impact Discover the activity of any particular customer and …" at bounding box center [869, 338] width 753 height 71
paste input "26 Mar 2025 - 23 Jun 2025"
type input "26 Mar 2025 - 23 Jun 2025"
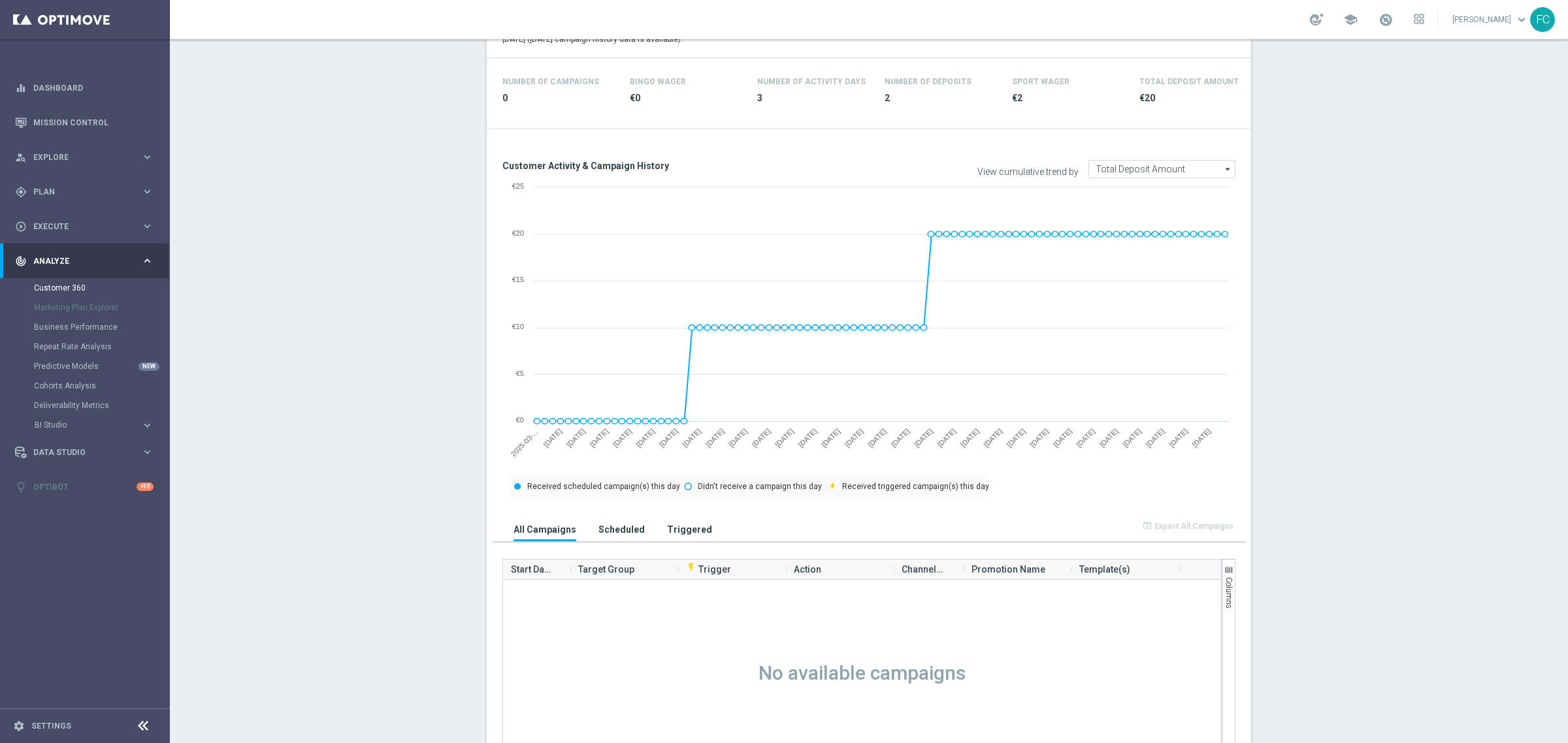
scroll to position [245, 0]
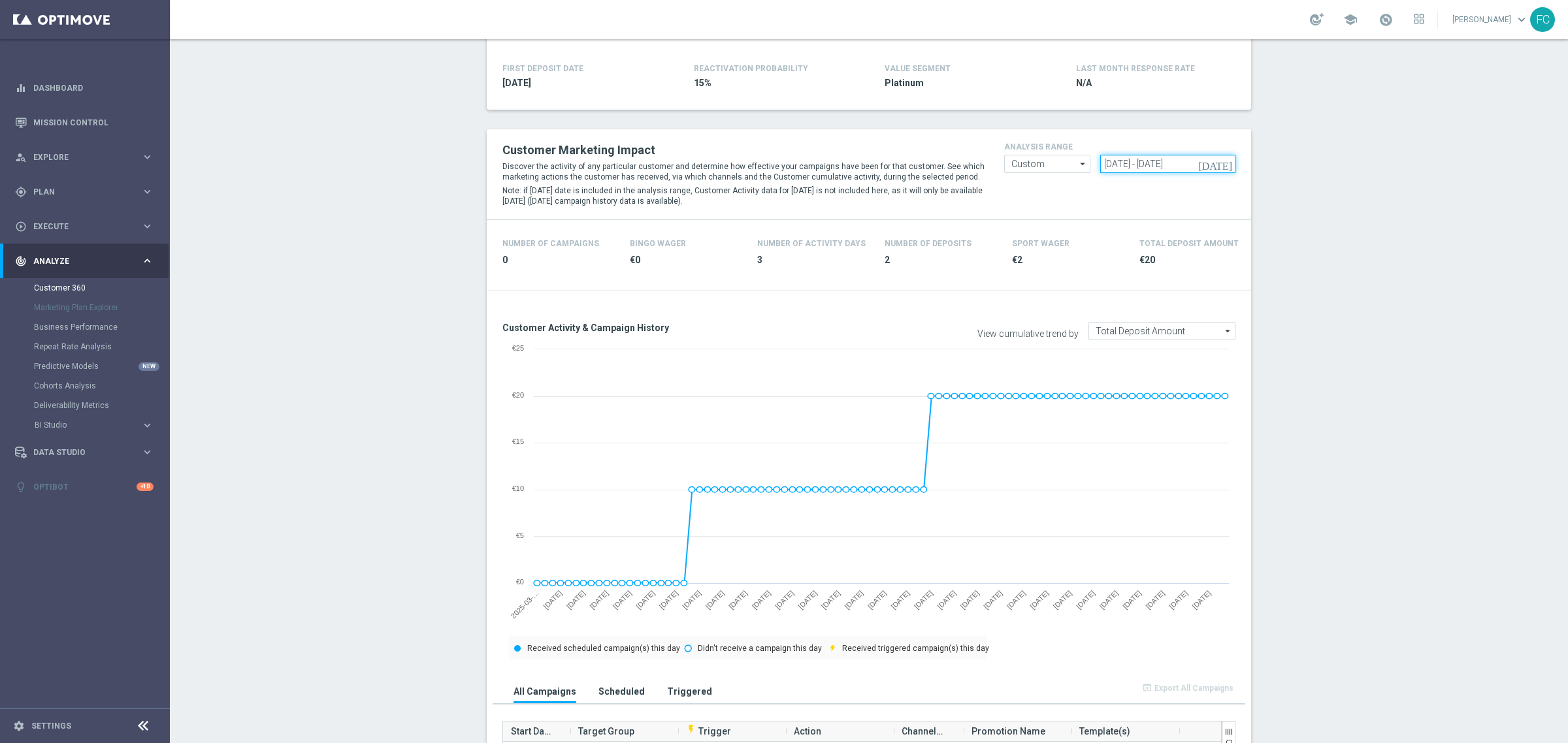
drag, startPoint x: 1208, startPoint y: 162, endPoint x: 927, endPoint y: 145, distance: 281.5
click at [957, 155] on div "Customer Marketing Impact Discover the activity of any particular customer and …" at bounding box center [869, 174] width 753 height 71
paste input "24 Jun 2025 - 30 Jun 2025"
type input "24 Jun 2025 - 30 Jun 2025"
